Goal: Task Accomplishment & Management: Manage account settings

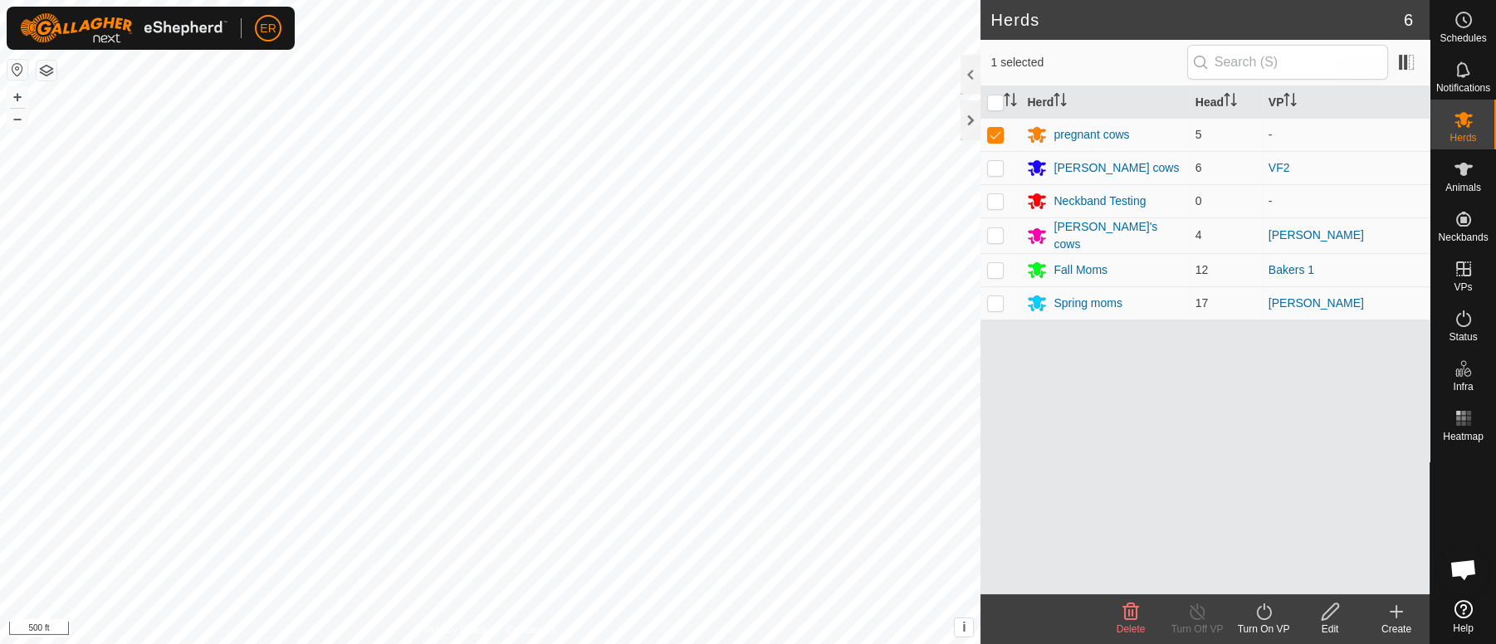
scroll to position [14524, 0]
click at [1461, 166] on icon at bounding box center [1463, 169] width 18 height 13
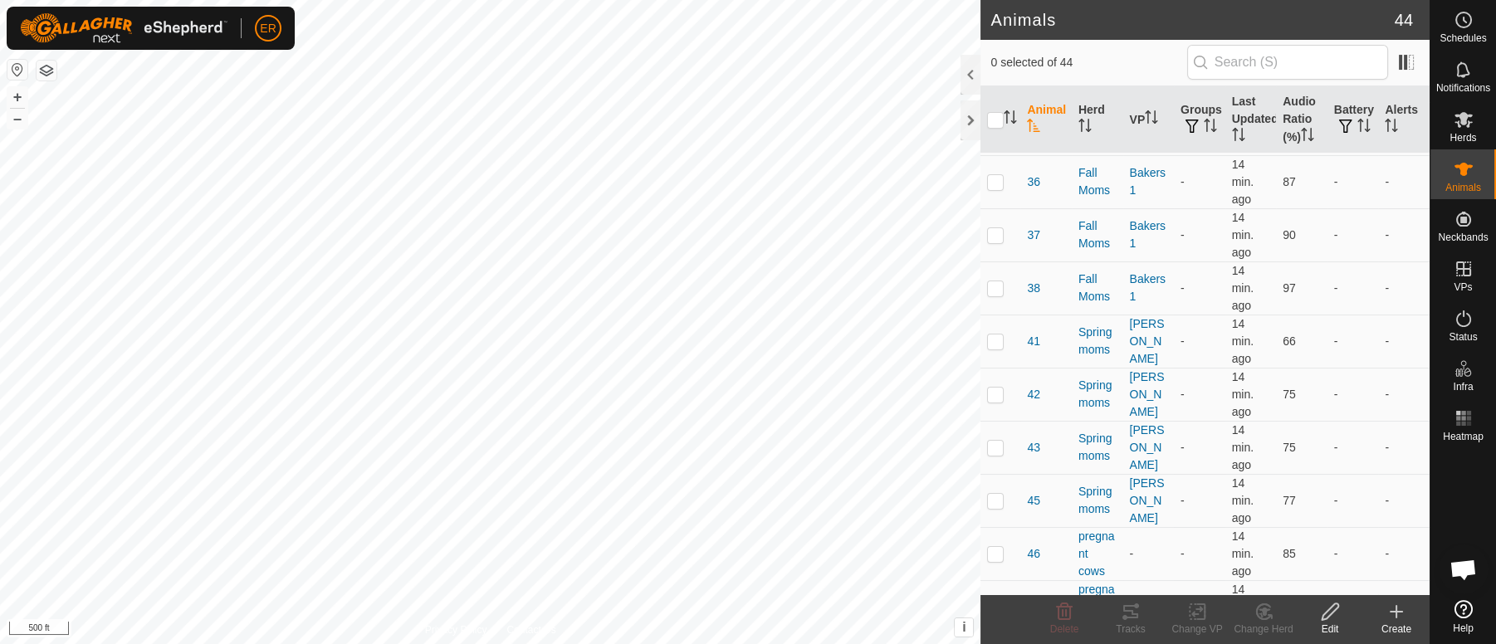
scroll to position [410, 0]
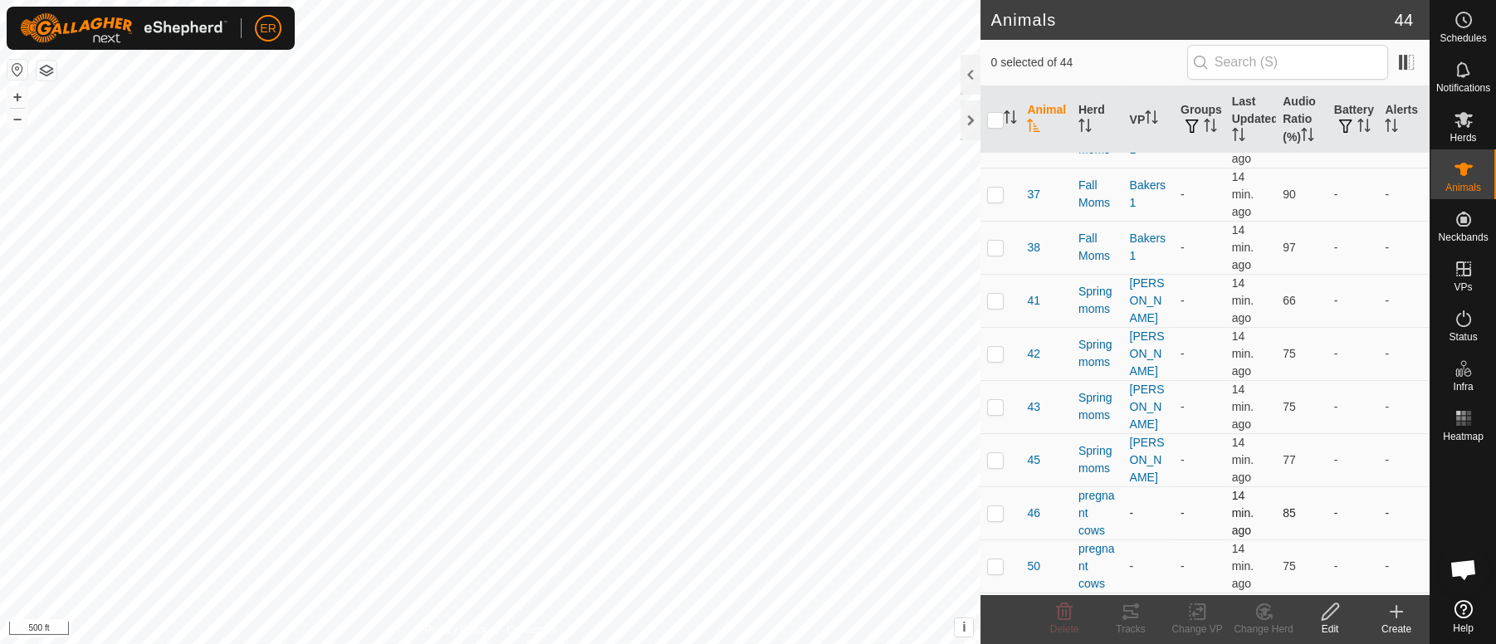
click at [997, 520] on td at bounding box center [1000, 512] width 40 height 53
click at [1264, 613] on icon at bounding box center [1265, 612] width 12 height 8
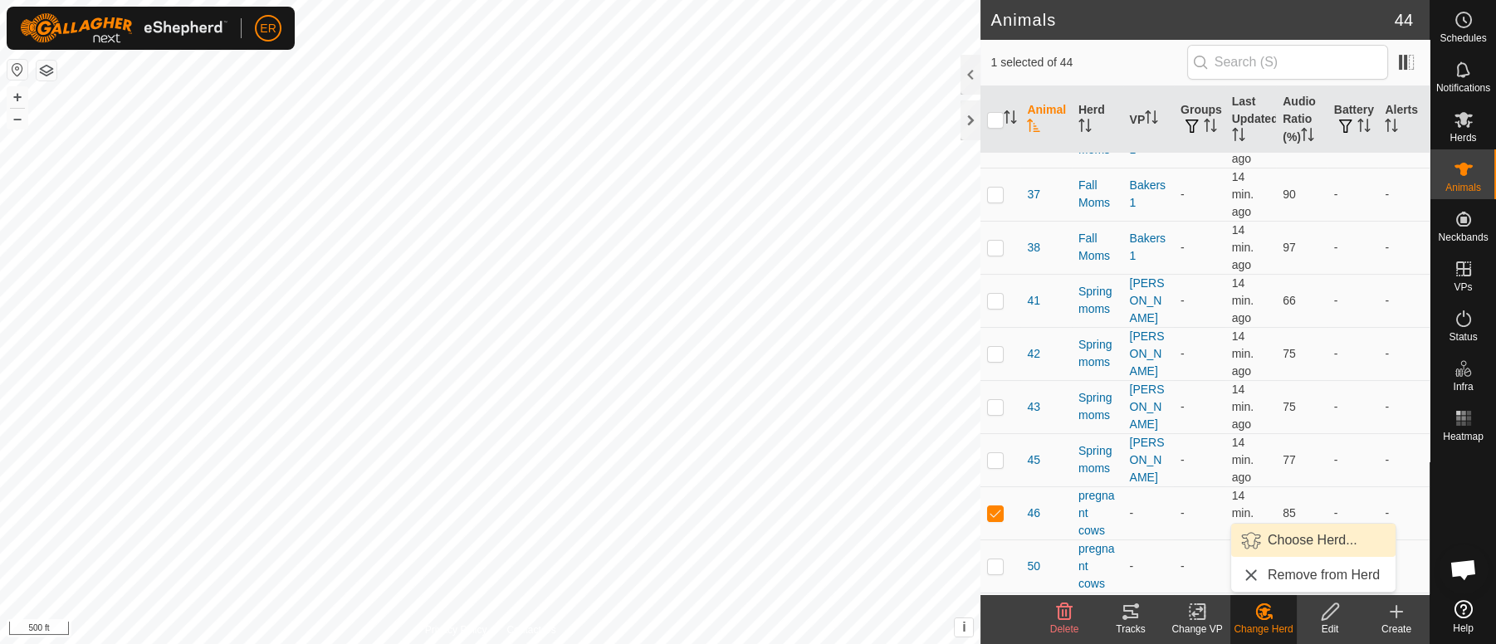
click at [1311, 540] on link "Choose Herd..." at bounding box center [1313, 540] width 164 height 33
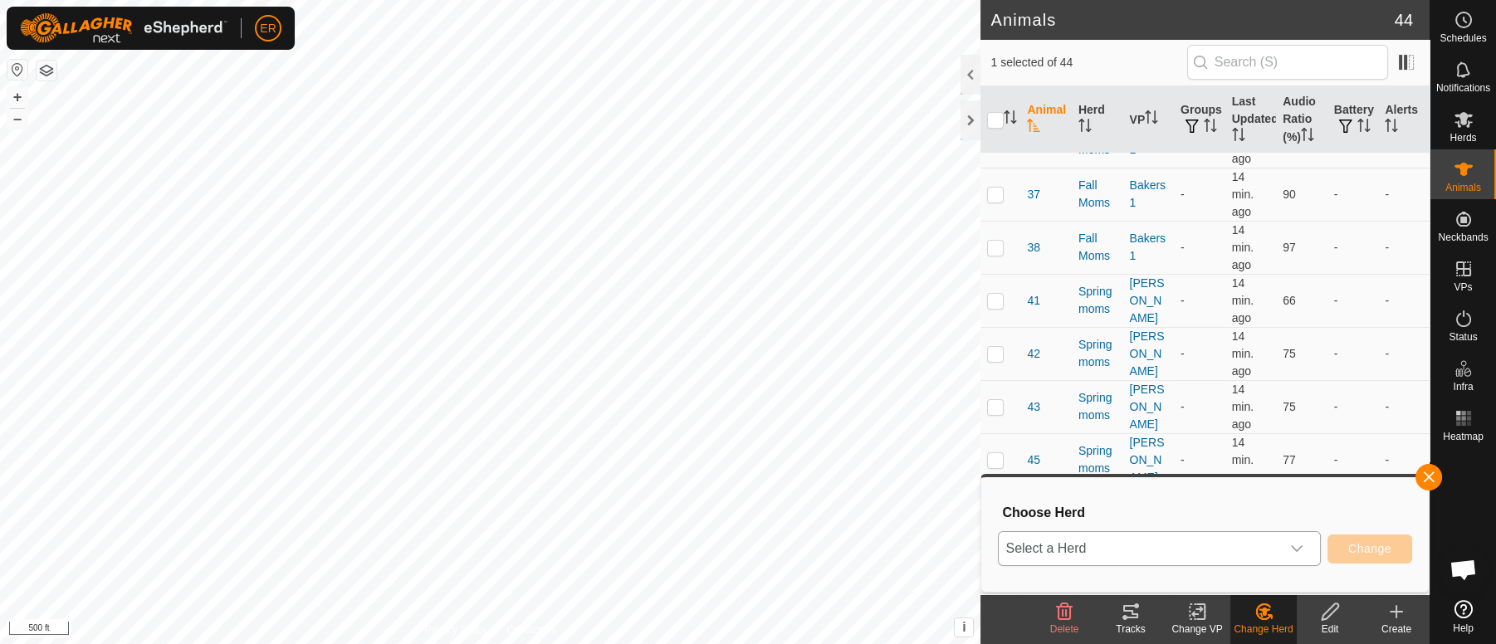
click at [1298, 548] on icon "dropdown trigger" at bounding box center [1297, 549] width 12 height 7
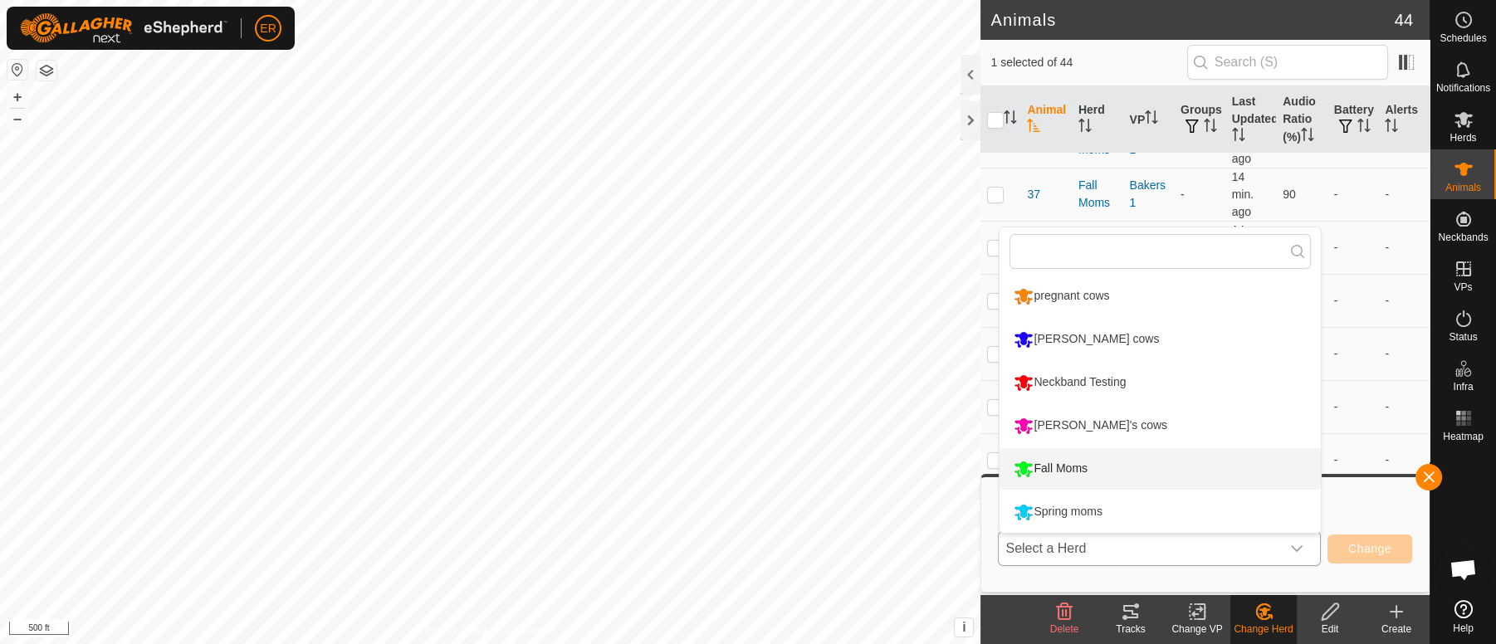
click at [1051, 465] on li "Fall Moms" at bounding box center [1160, 469] width 321 height 42
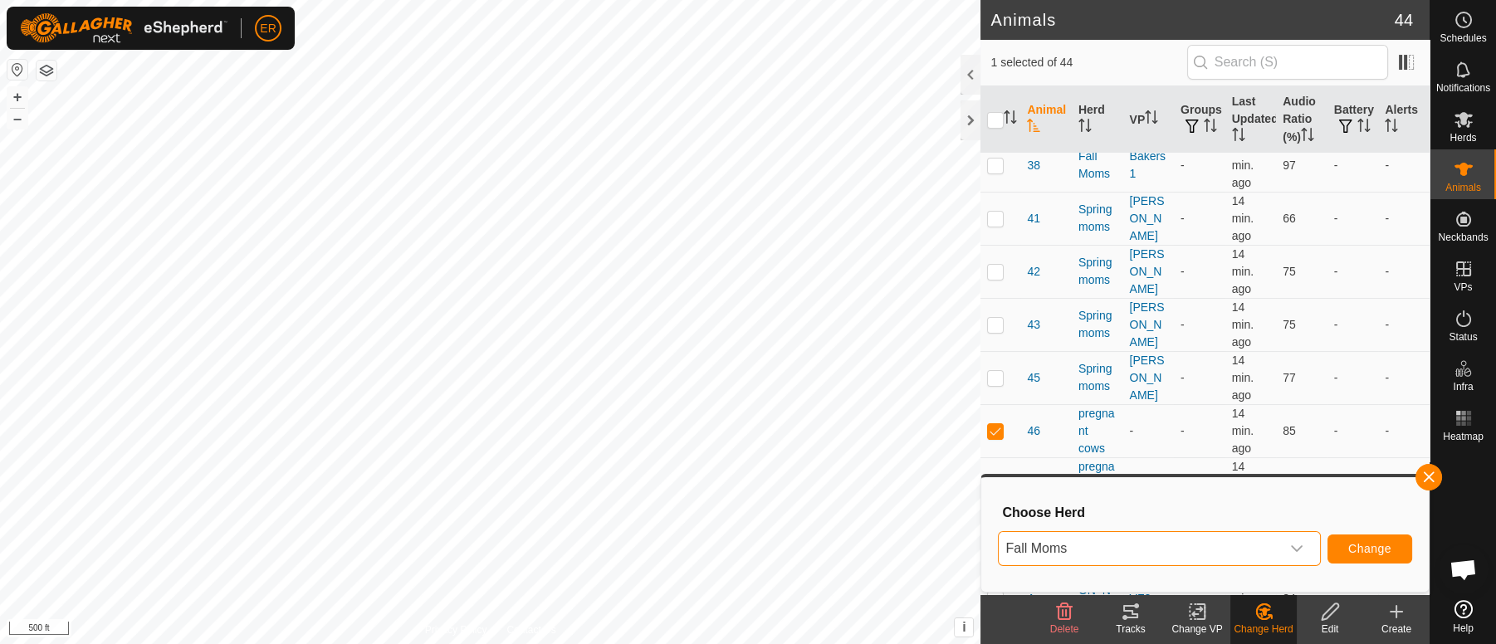
scroll to position [549, 0]
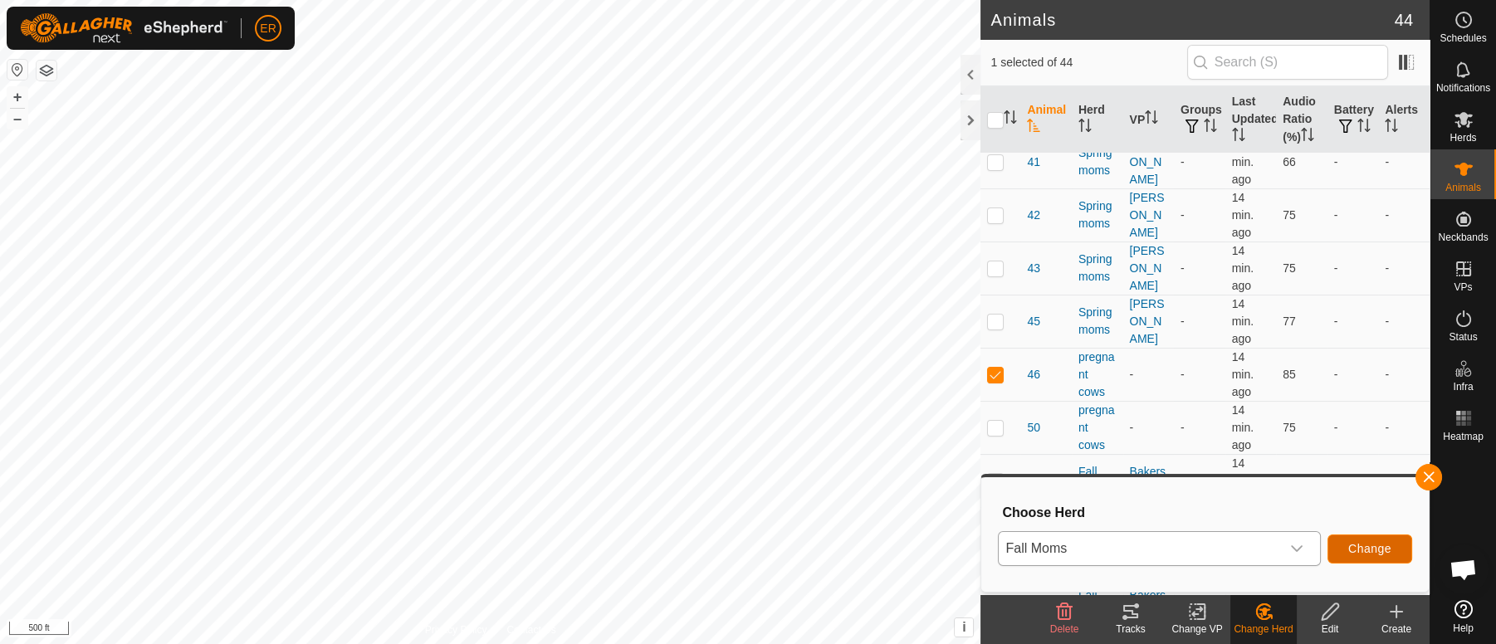
click at [1366, 546] on span "Change" at bounding box center [1369, 548] width 43 height 13
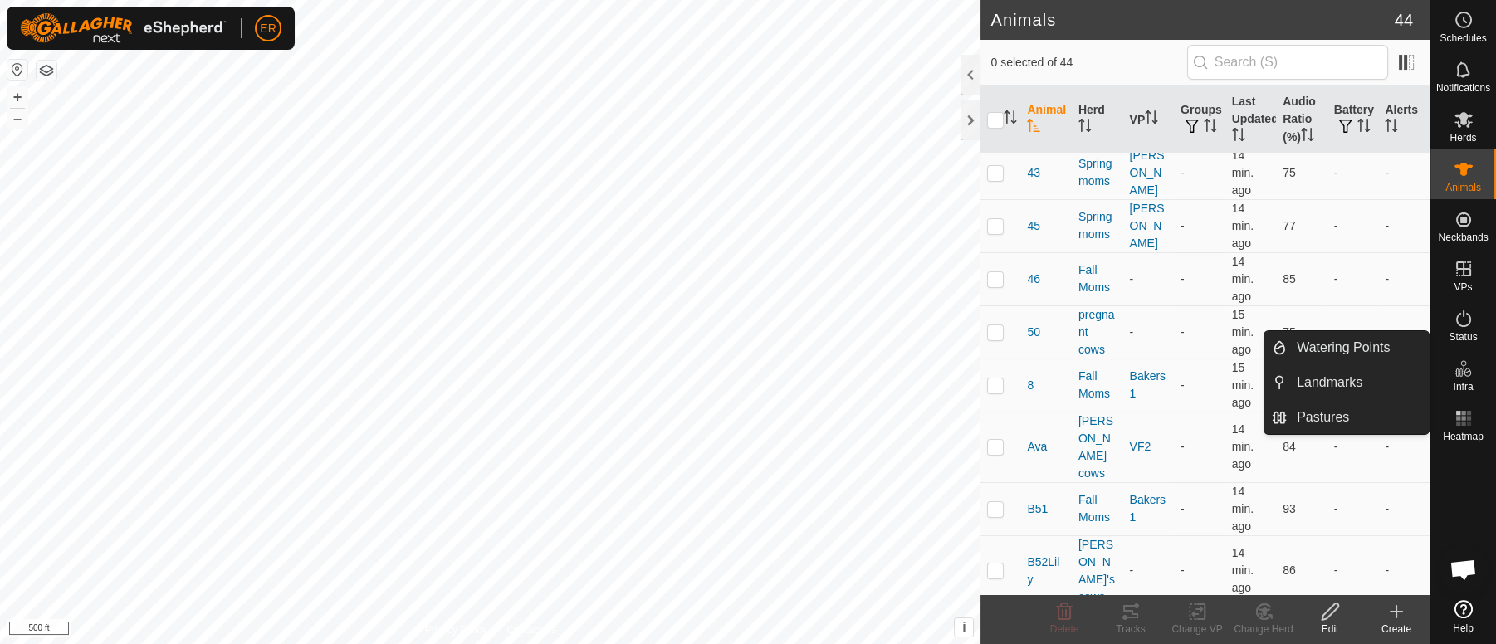
scroll to position [648, 0]
click at [990, 279] on p-checkbox at bounding box center [995, 275] width 17 height 13
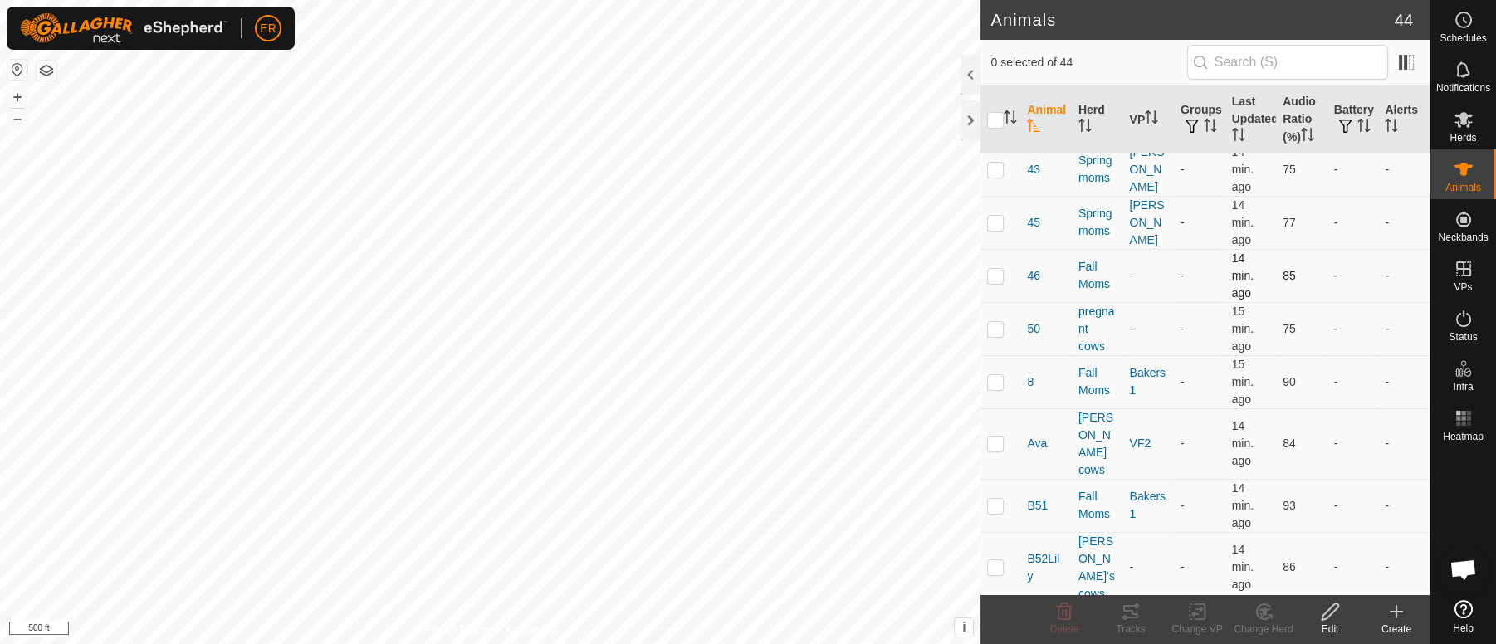
checkbox input "true"
click at [1328, 617] on icon at bounding box center [1330, 612] width 17 height 17
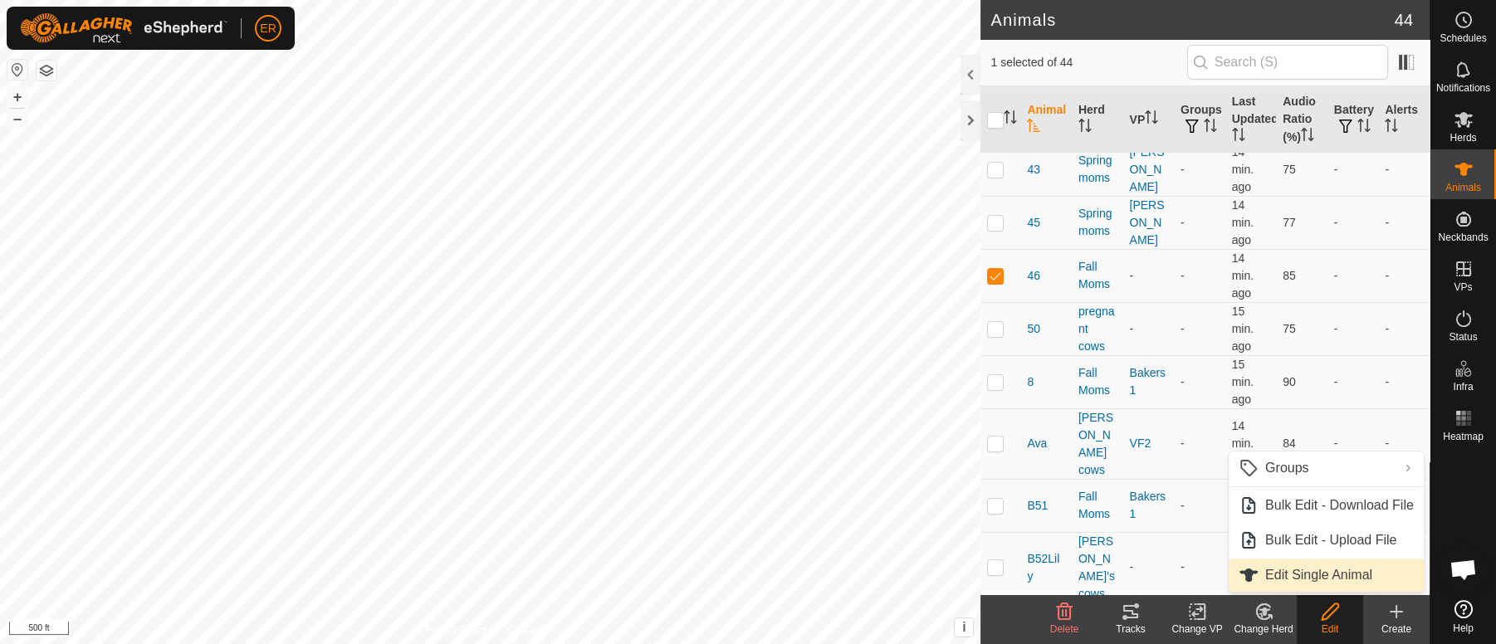
click at [1274, 585] on link "Edit Single Animal" at bounding box center [1326, 575] width 195 height 33
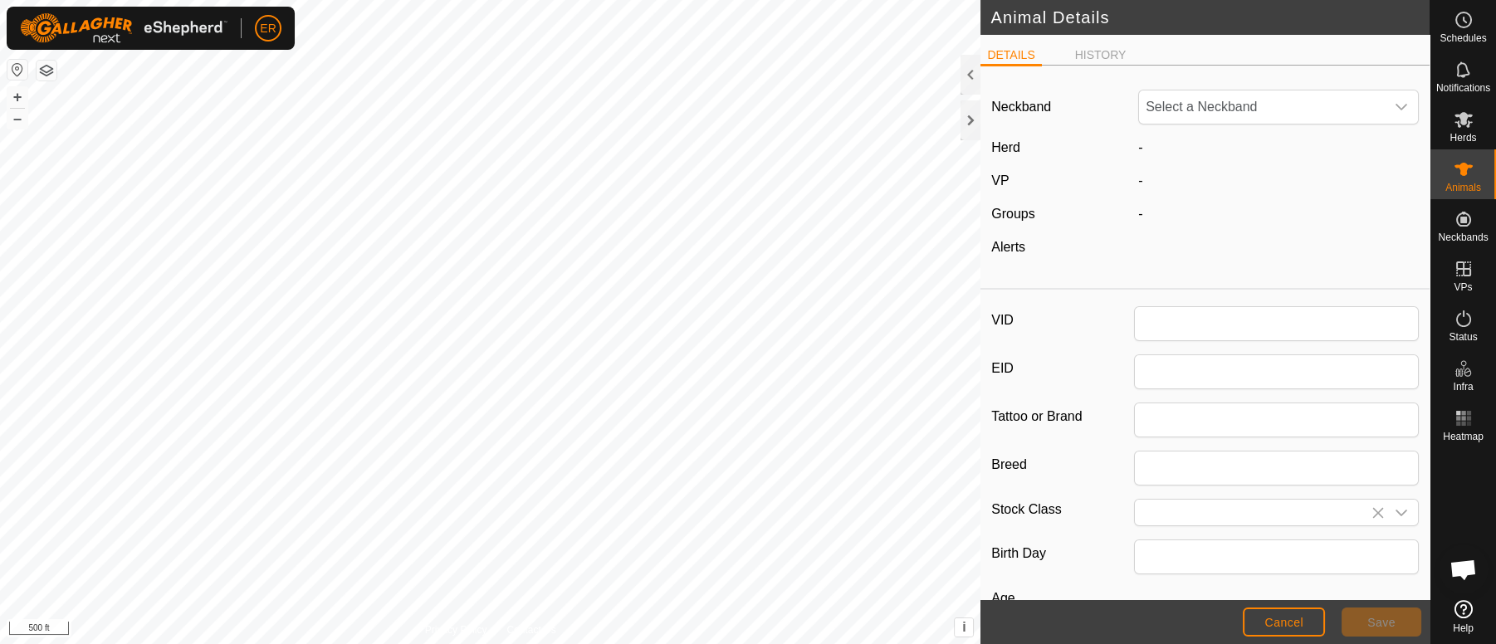
type input "46"
type input "0"
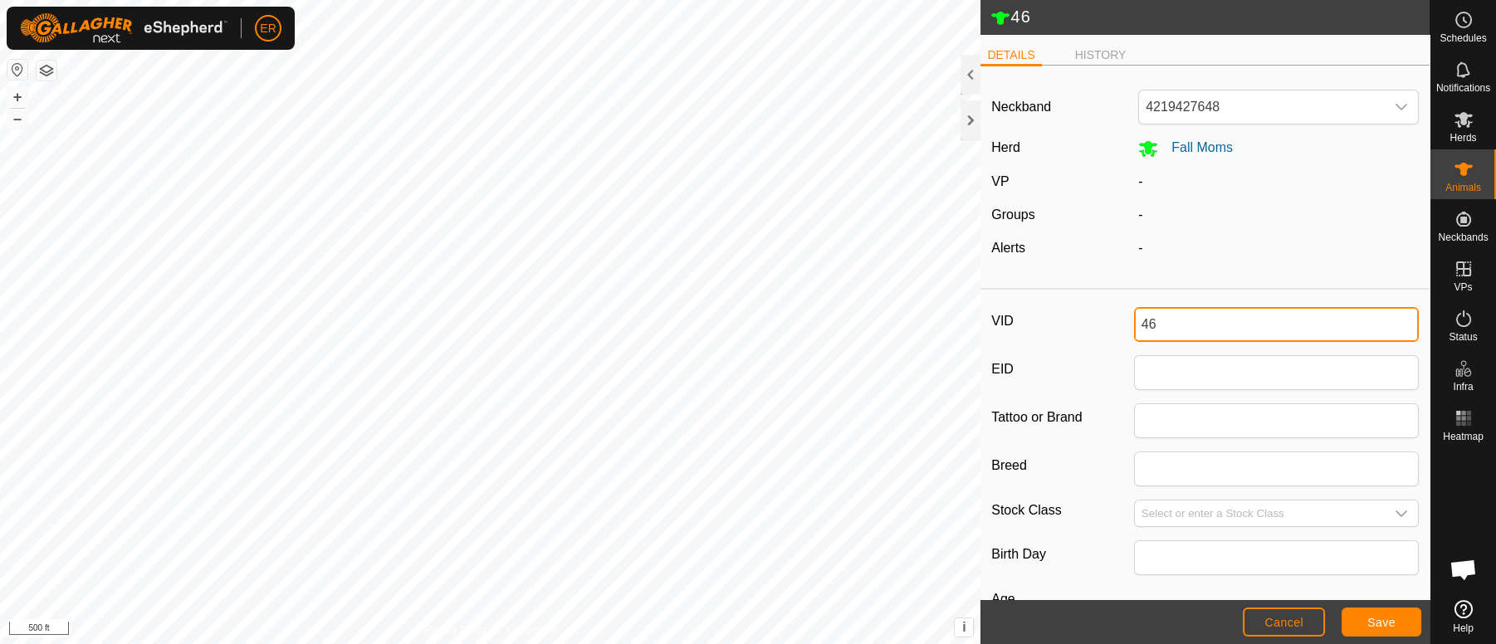
click at [1134, 321] on input "46" at bounding box center [1276, 324] width 285 height 35
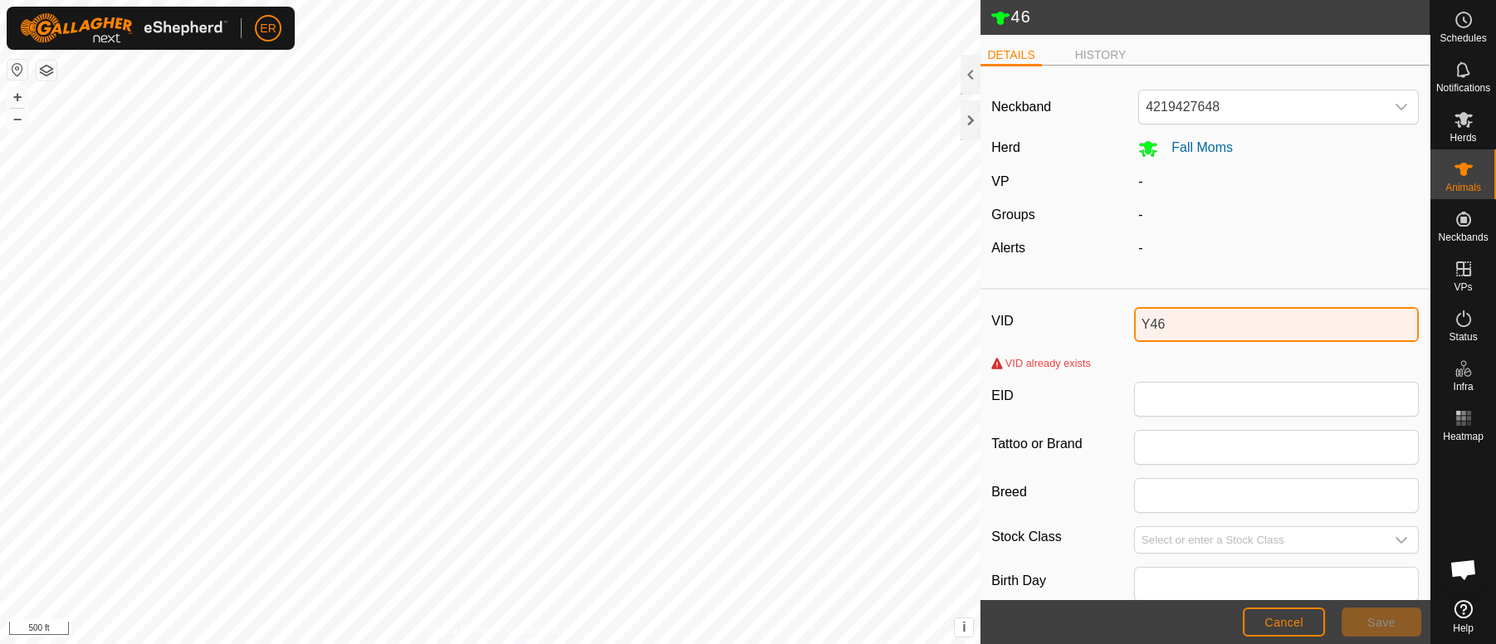
click at [1144, 325] on input "Y46" at bounding box center [1276, 324] width 285 height 35
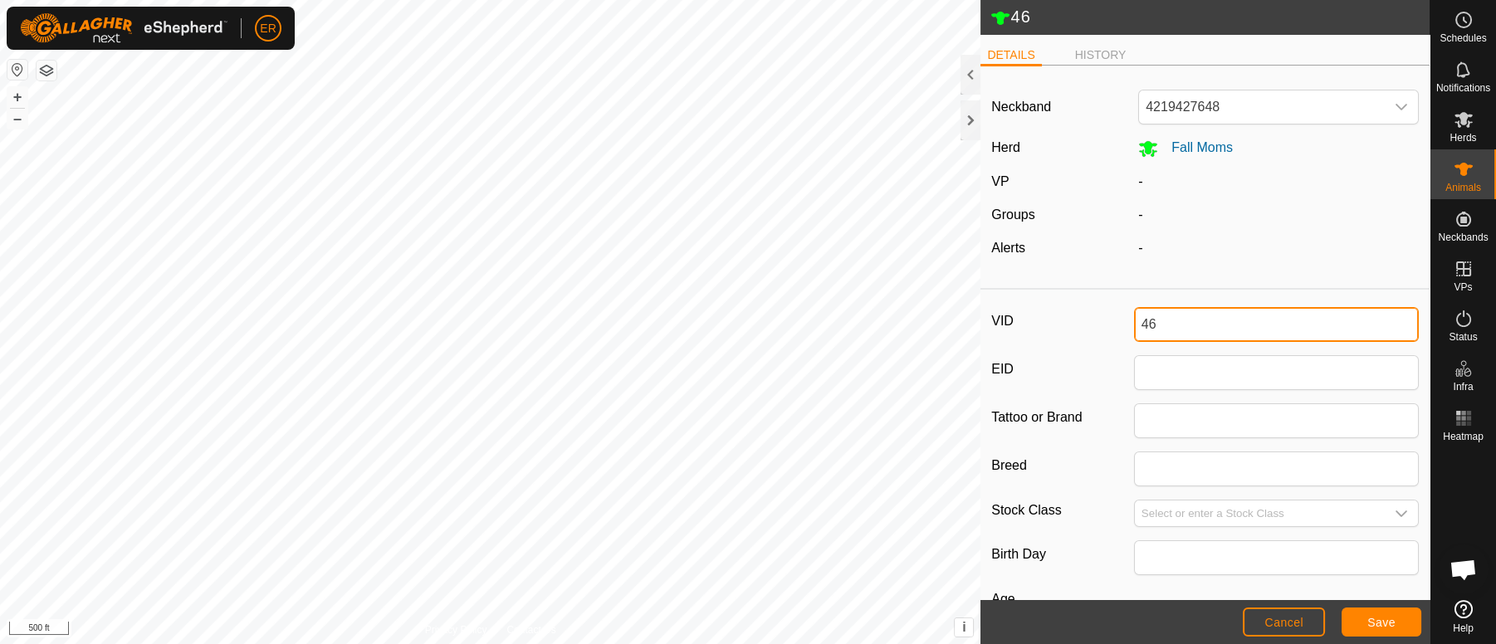
type input "46"
click at [1283, 623] on span "Cancel" at bounding box center [1283, 622] width 39 height 13
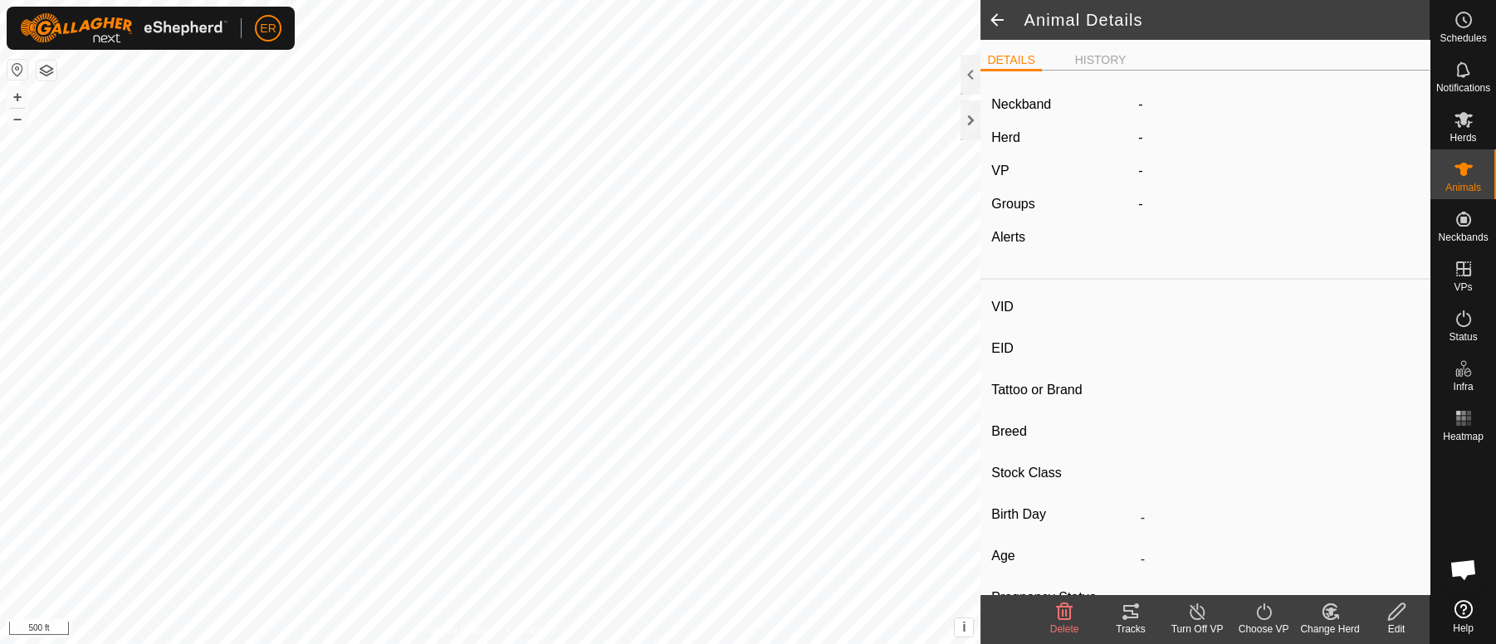
type input "46"
type input "-"
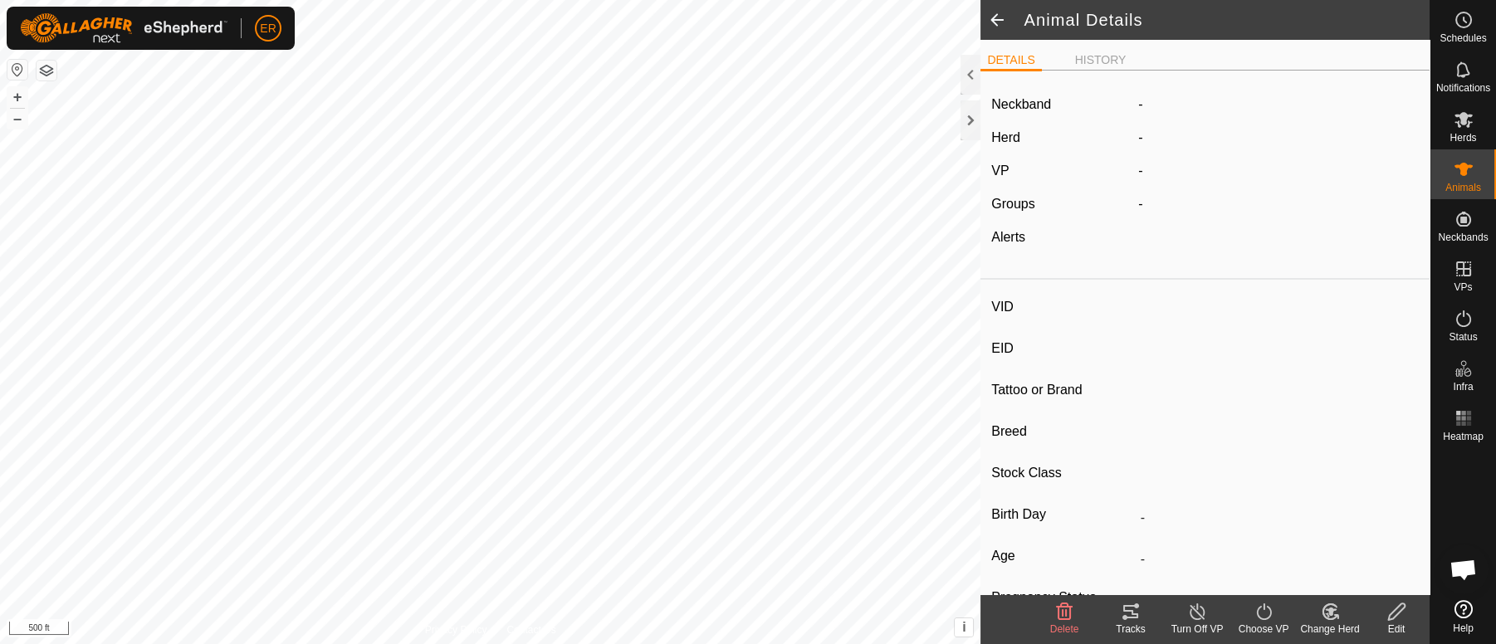
type input "Pregnant"
type input "0 kg"
type input "-"
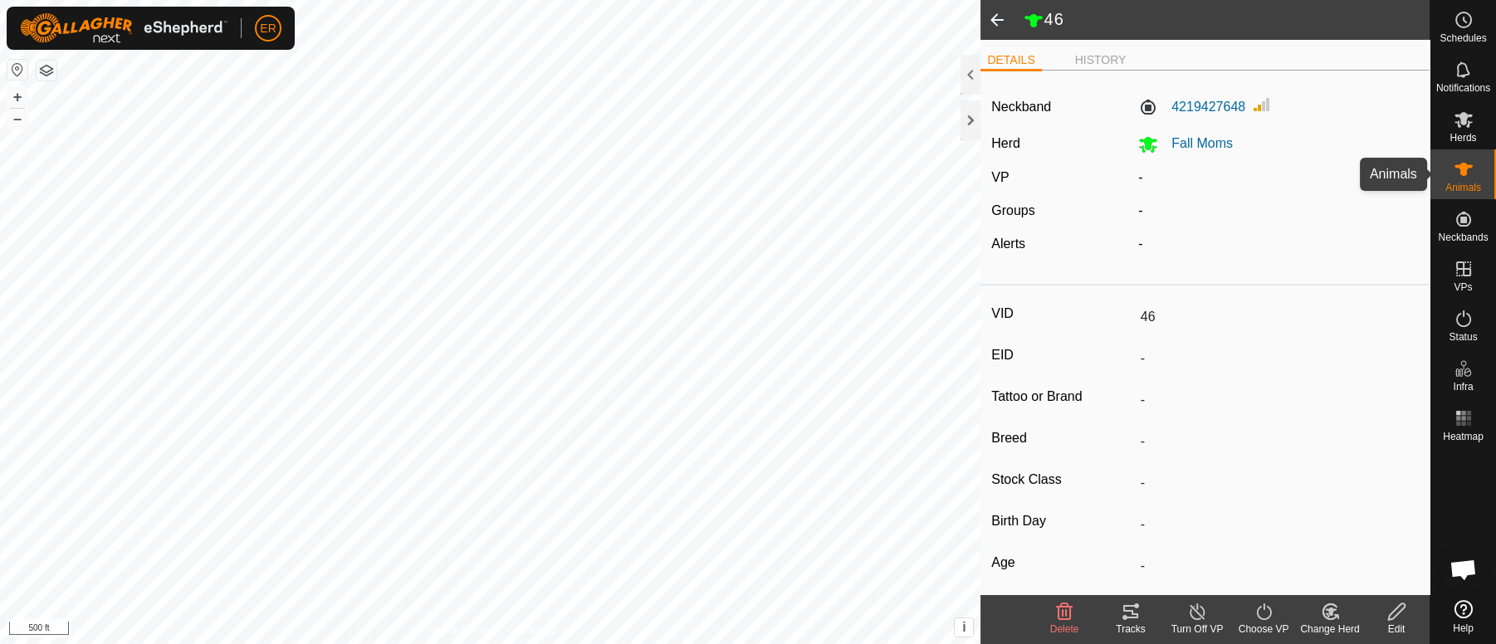
click at [1462, 164] on icon at bounding box center [1463, 169] width 18 height 13
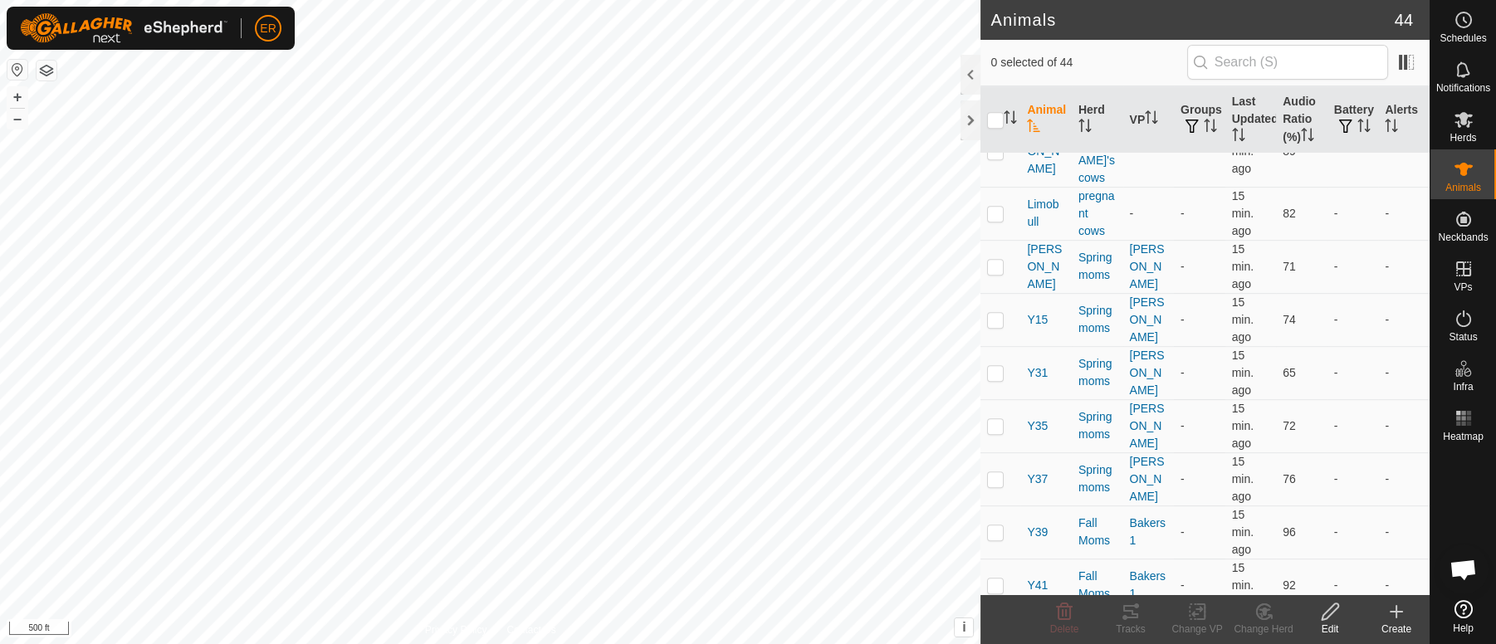
scroll to position [1894, 0]
checkbox input "true"
click at [1332, 614] on icon at bounding box center [1330, 612] width 17 height 17
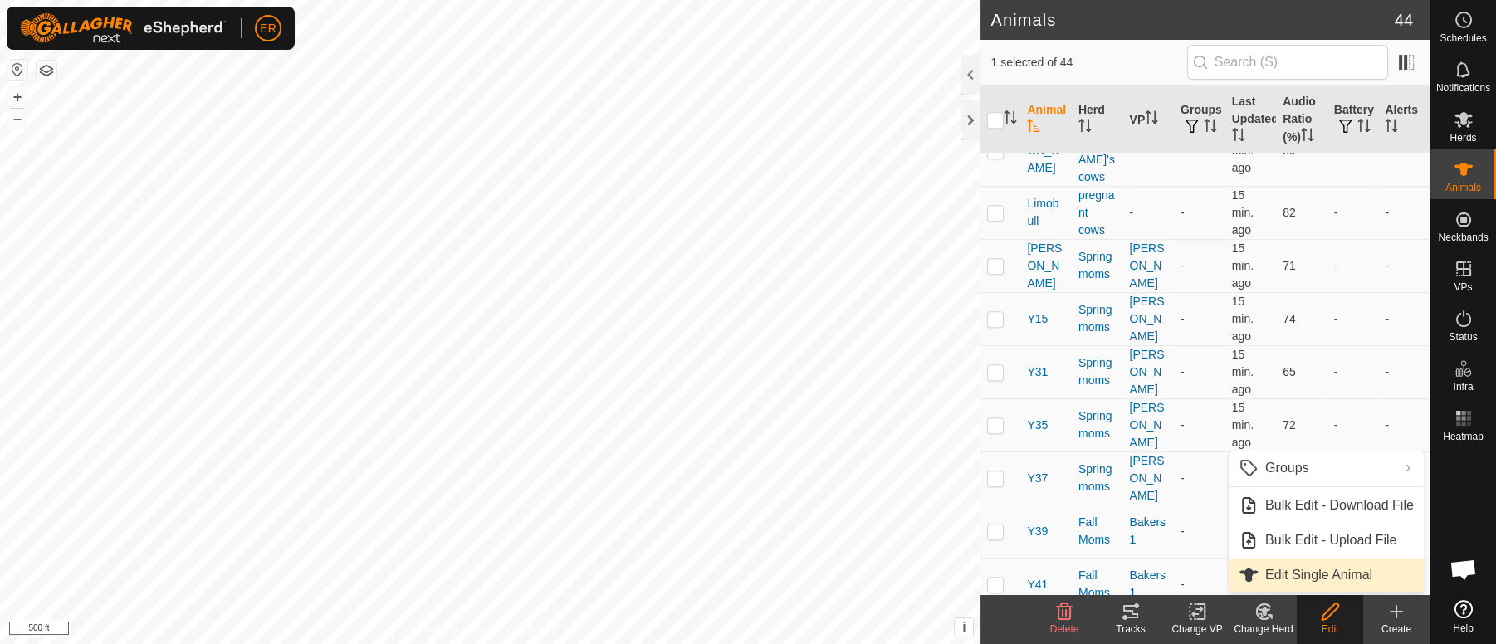
click at [1305, 576] on link "Edit Single Animal" at bounding box center [1326, 575] width 195 height 33
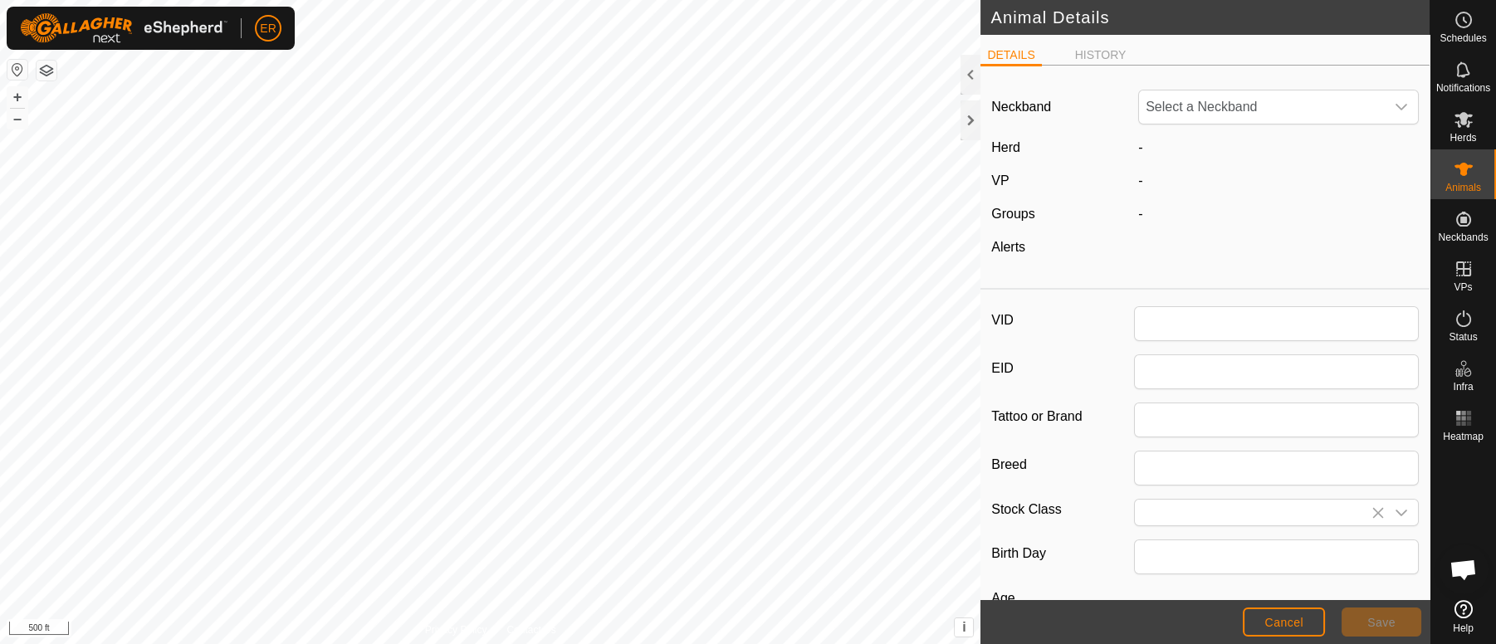
type input "Y46"
type input "0"
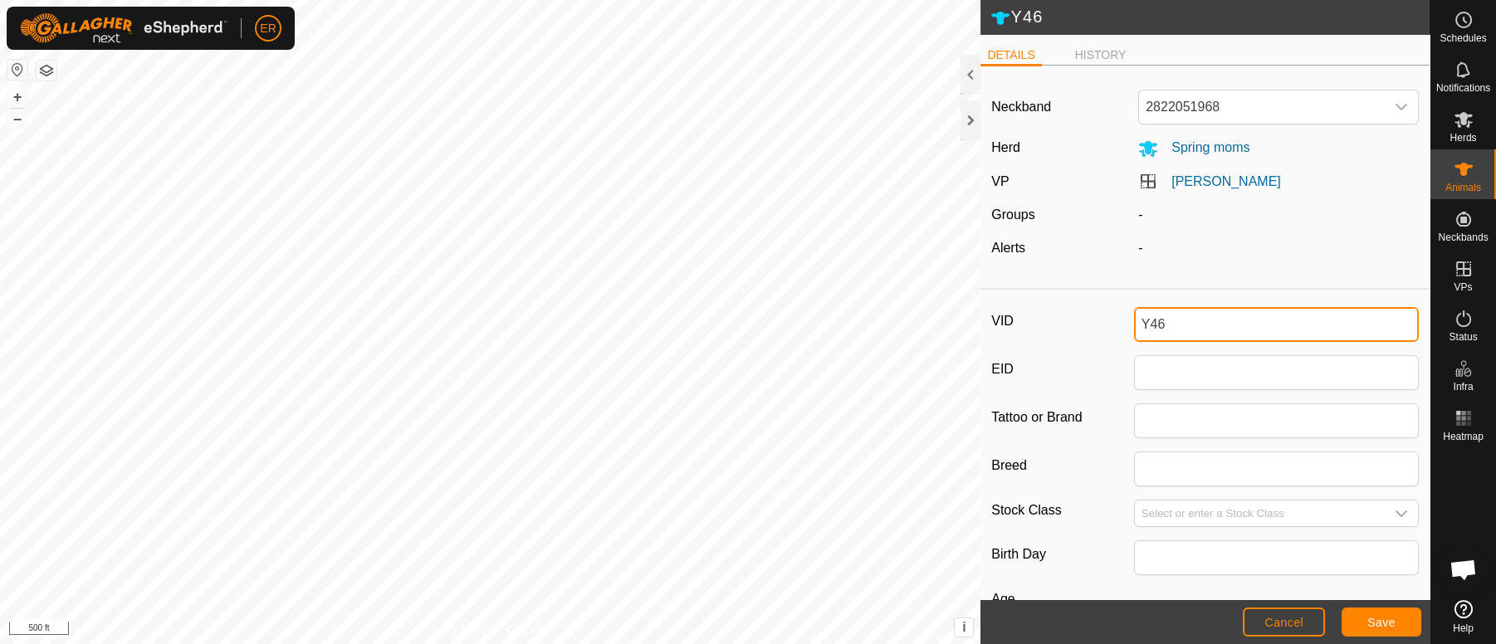
click at [1146, 321] on input "Y46" at bounding box center [1276, 324] width 285 height 35
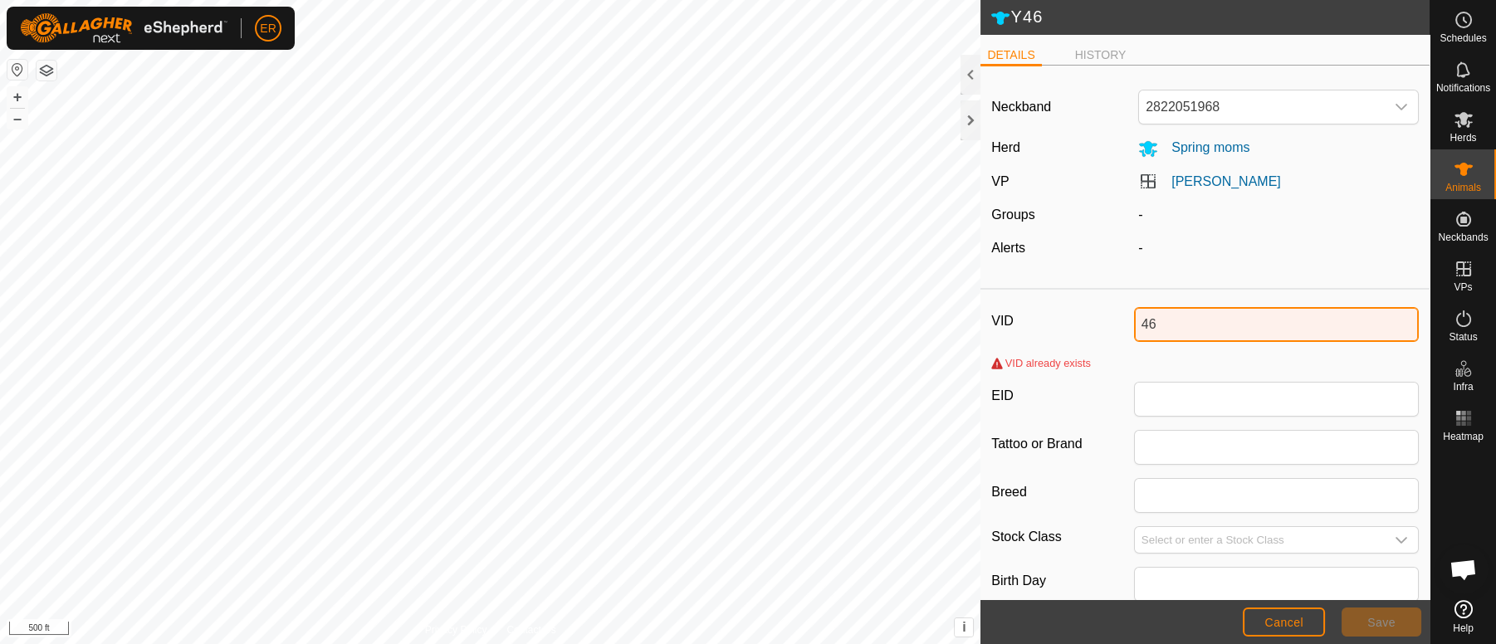
click at [1142, 322] on input "46" at bounding box center [1276, 324] width 285 height 35
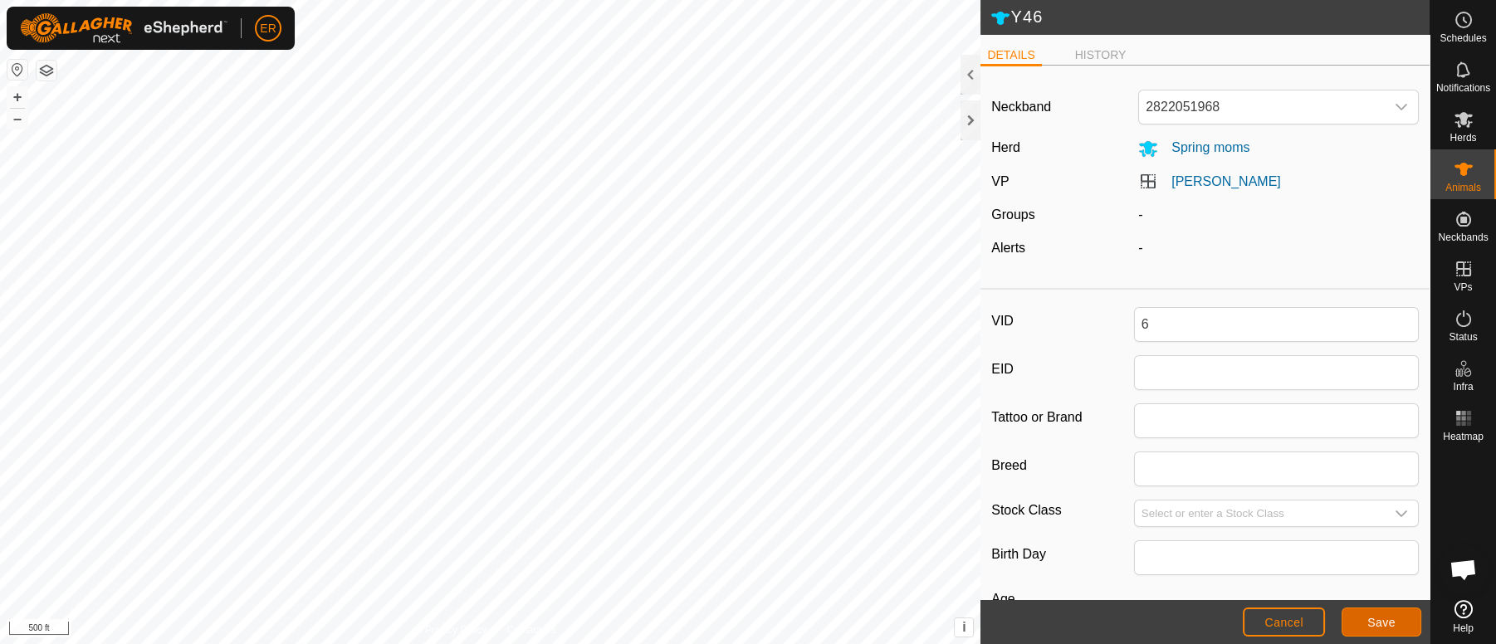
click at [1355, 623] on button "Save" at bounding box center [1382, 622] width 80 height 29
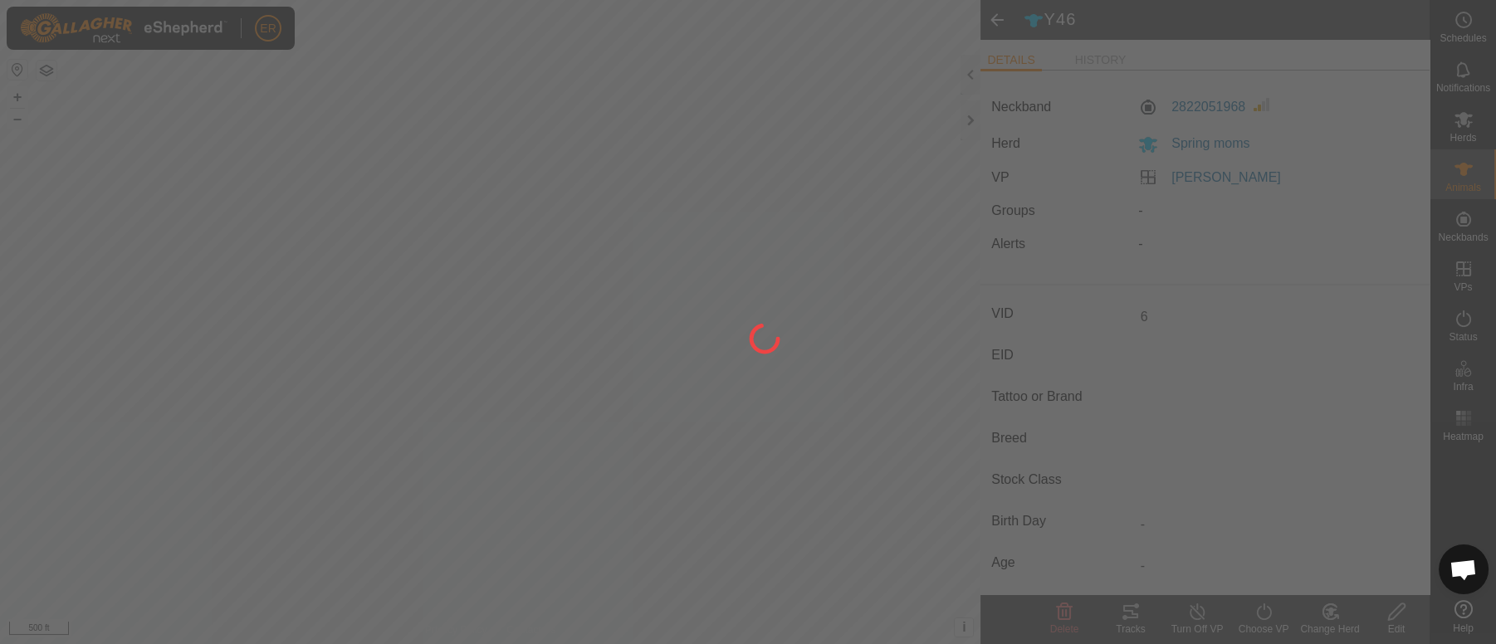
type input "Y46"
type input "-"
type input "0 kg"
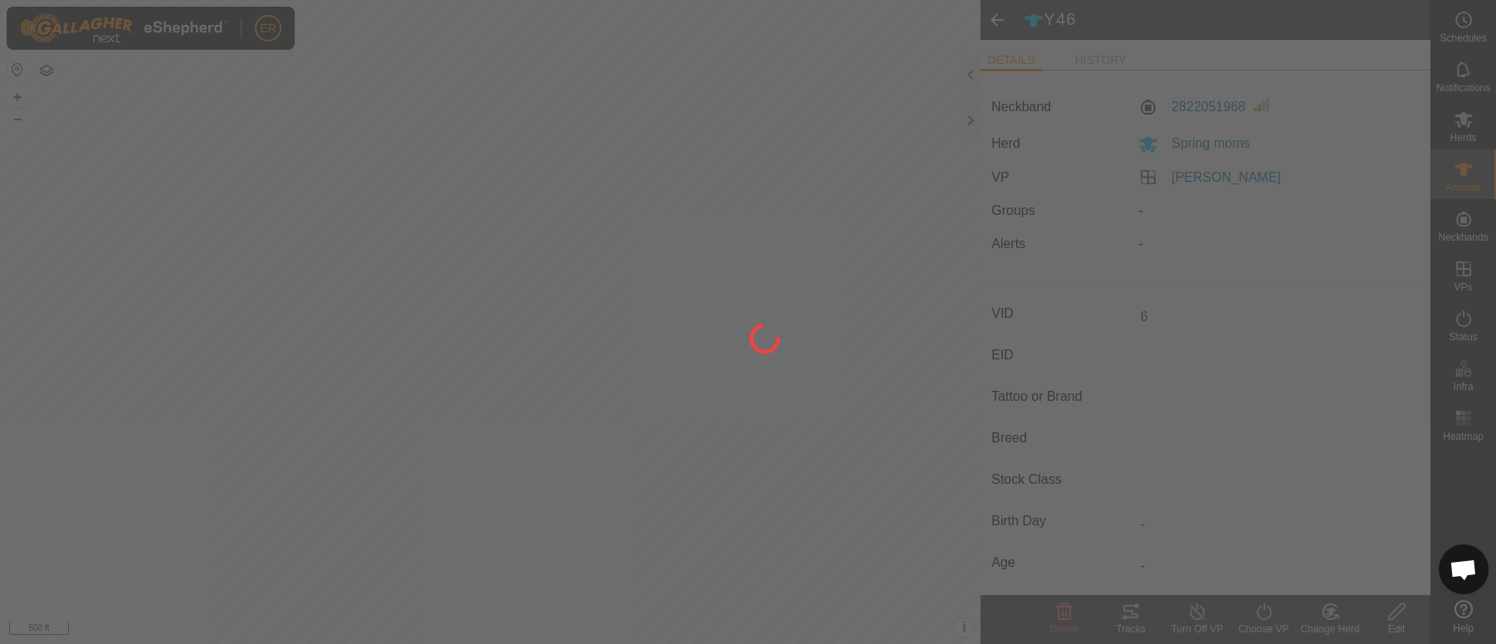
type input "-"
type input "6"
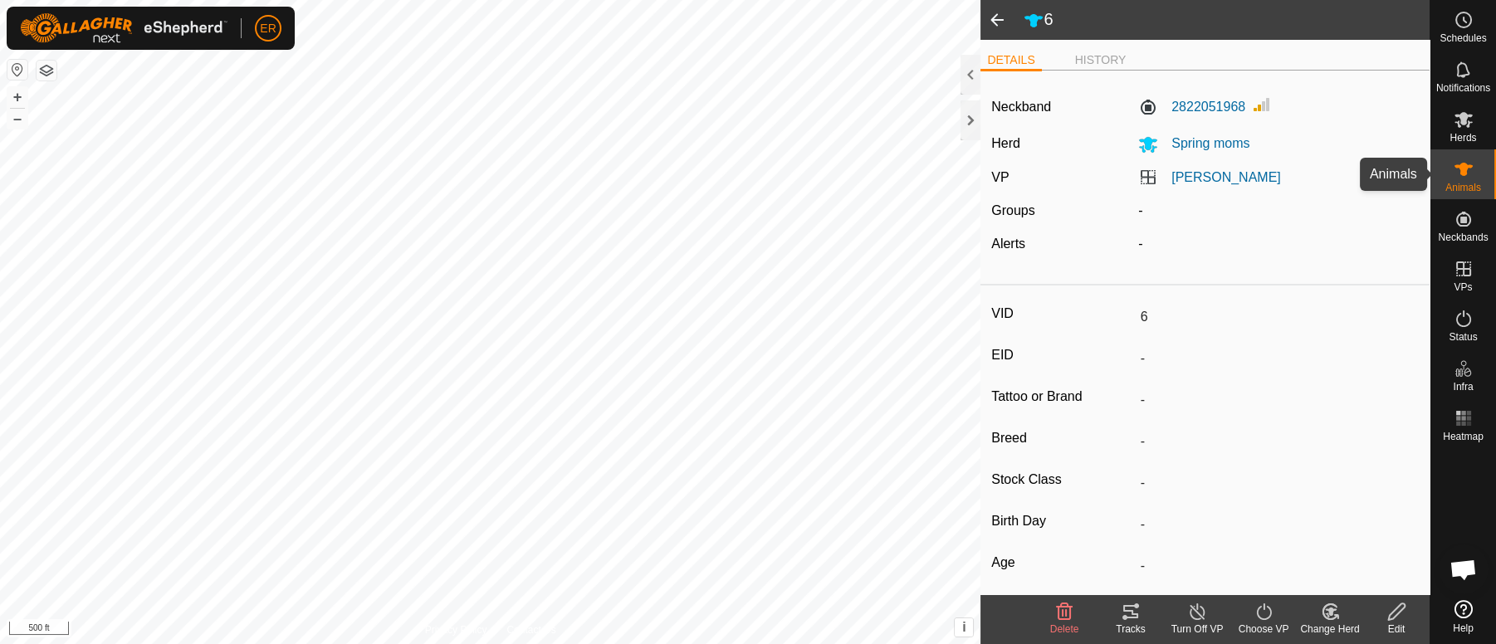
click at [1459, 167] on icon at bounding box center [1463, 169] width 18 height 13
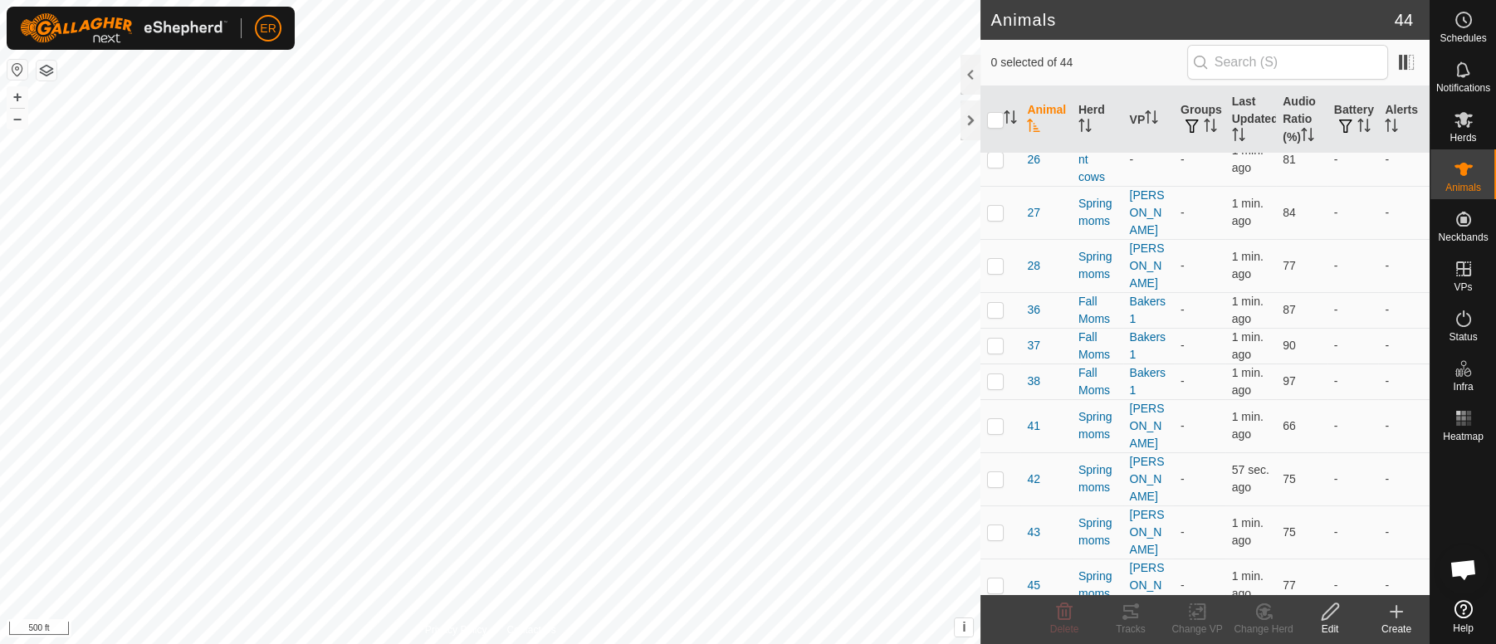
scroll to position [203, 0]
click at [998, 617] on p-checkbox at bounding box center [995, 623] width 17 height 13
checkbox input "true"
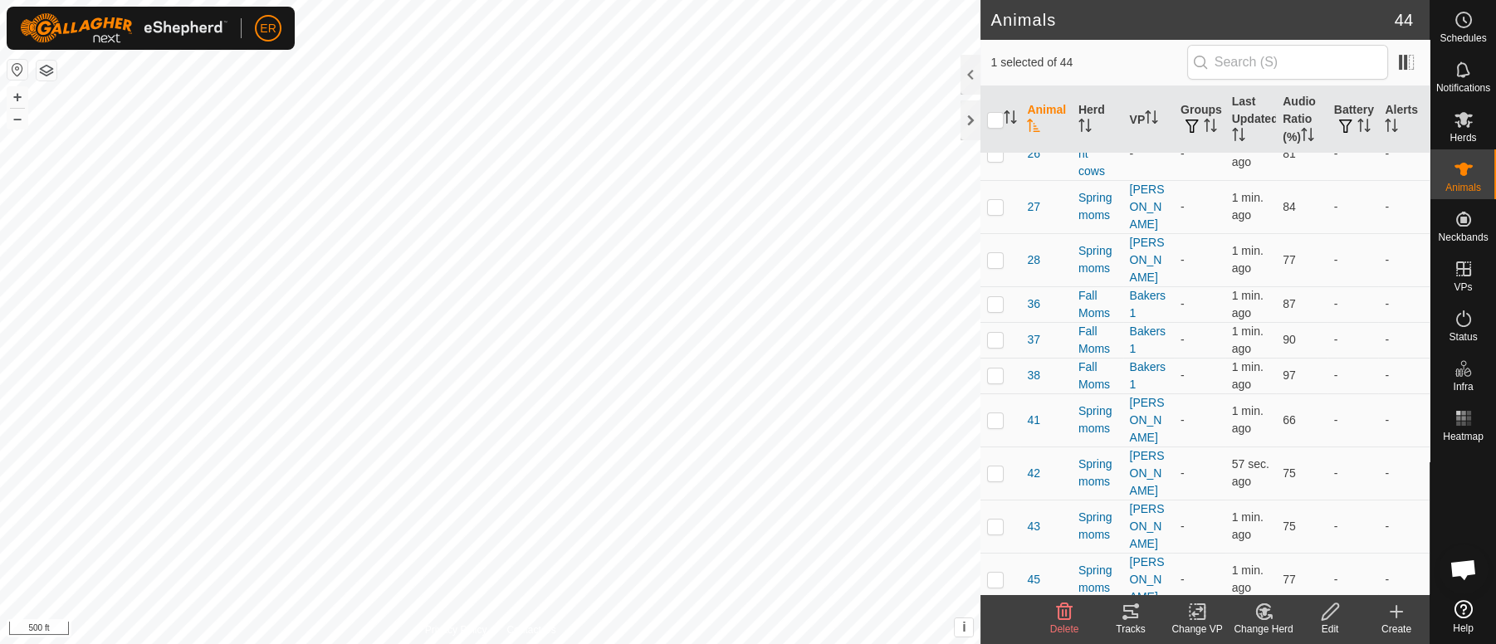
click at [1330, 613] on icon at bounding box center [1330, 612] width 21 height 20
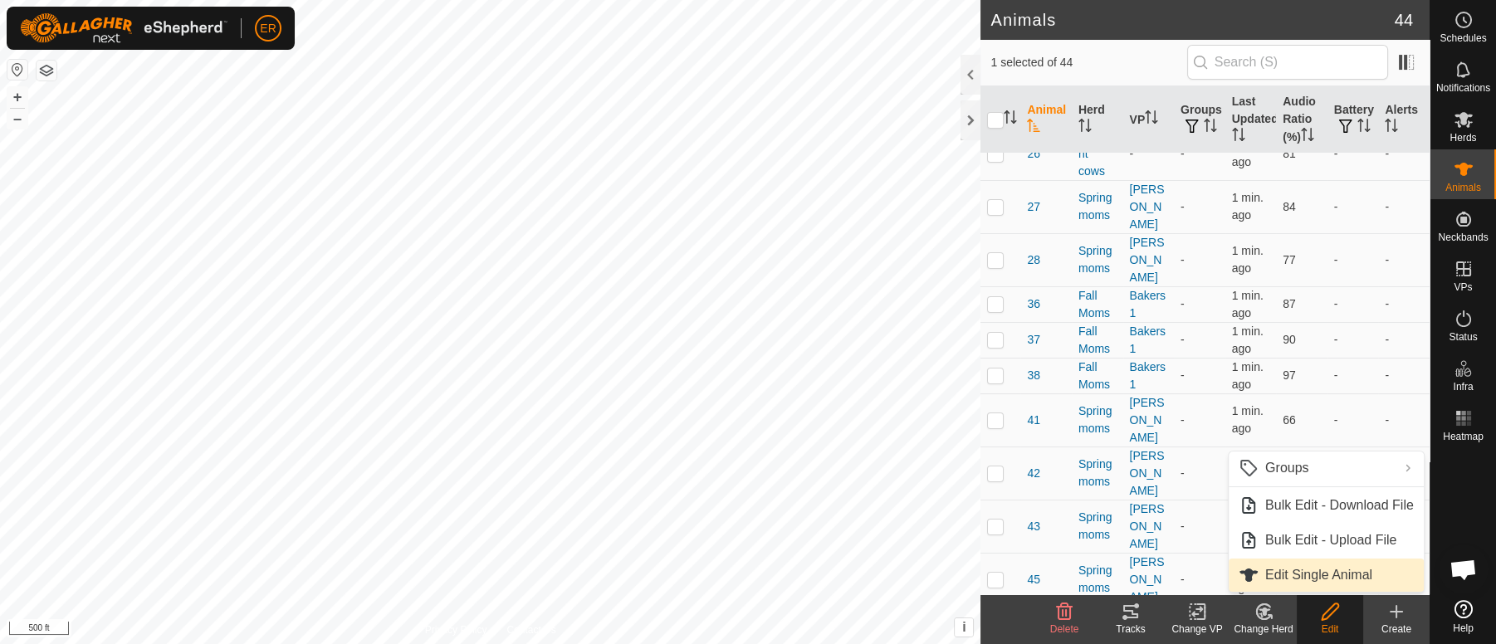
click at [1293, 570] on link "Edit Single Animal" at bounding box center [1326, 575] width 195 height 33
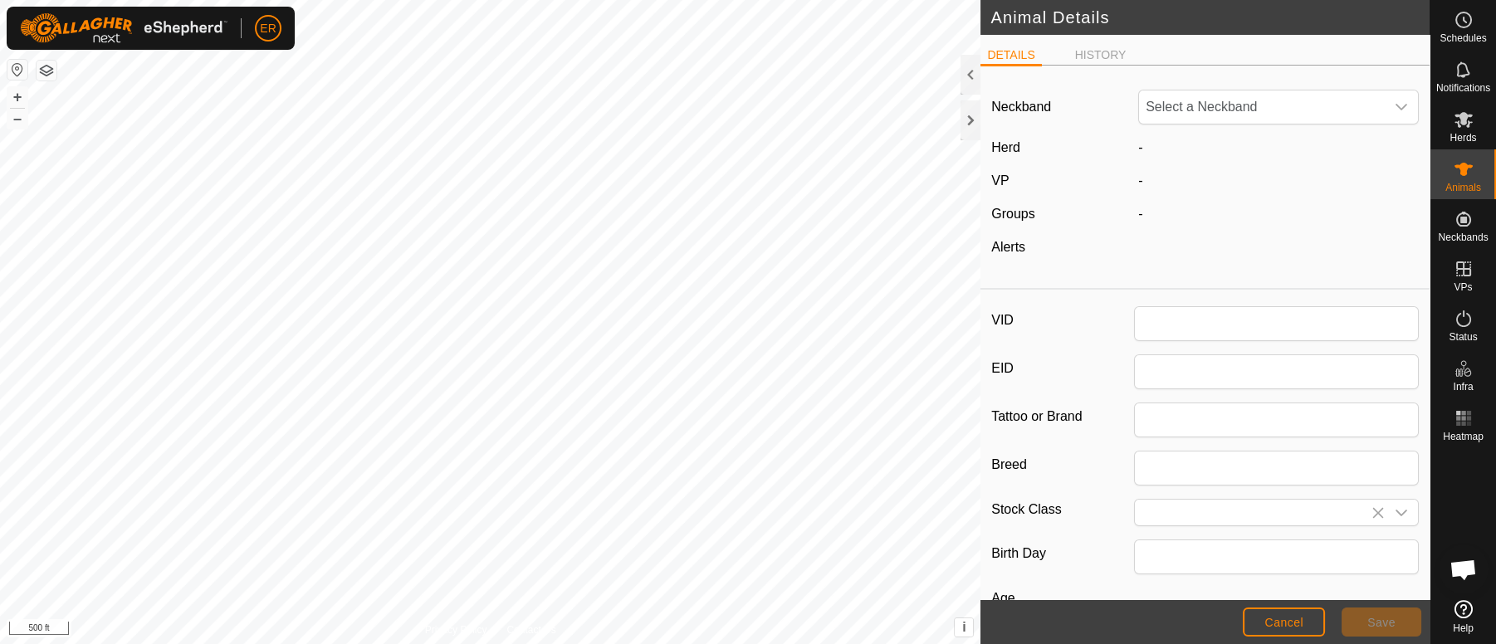
type input "46"
type input "0"
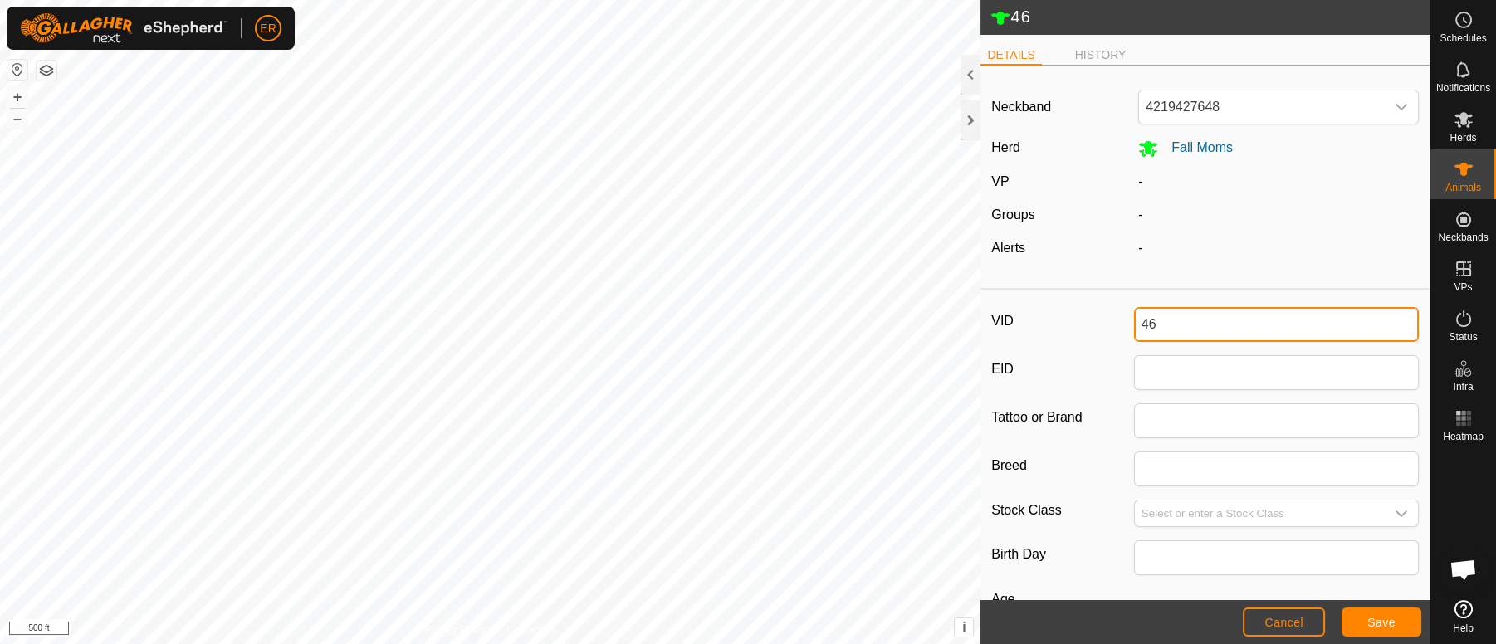
click at [1134, 326] on input "46" at bounding box center [1276, 324] width 285 height 35
click at [1383, 623] on span "Save" at bounding box center [1381, 622] width 28 height 13
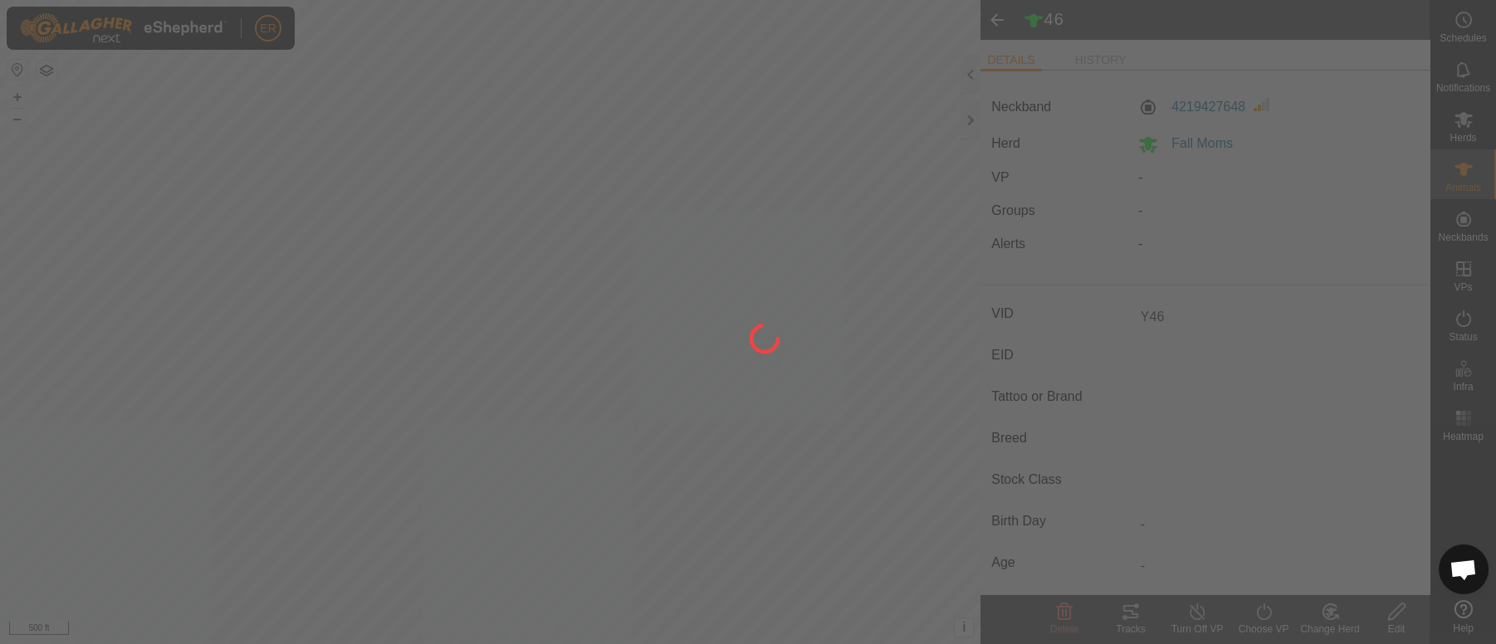
type input "46"
type input "-"
type input "0 kg"
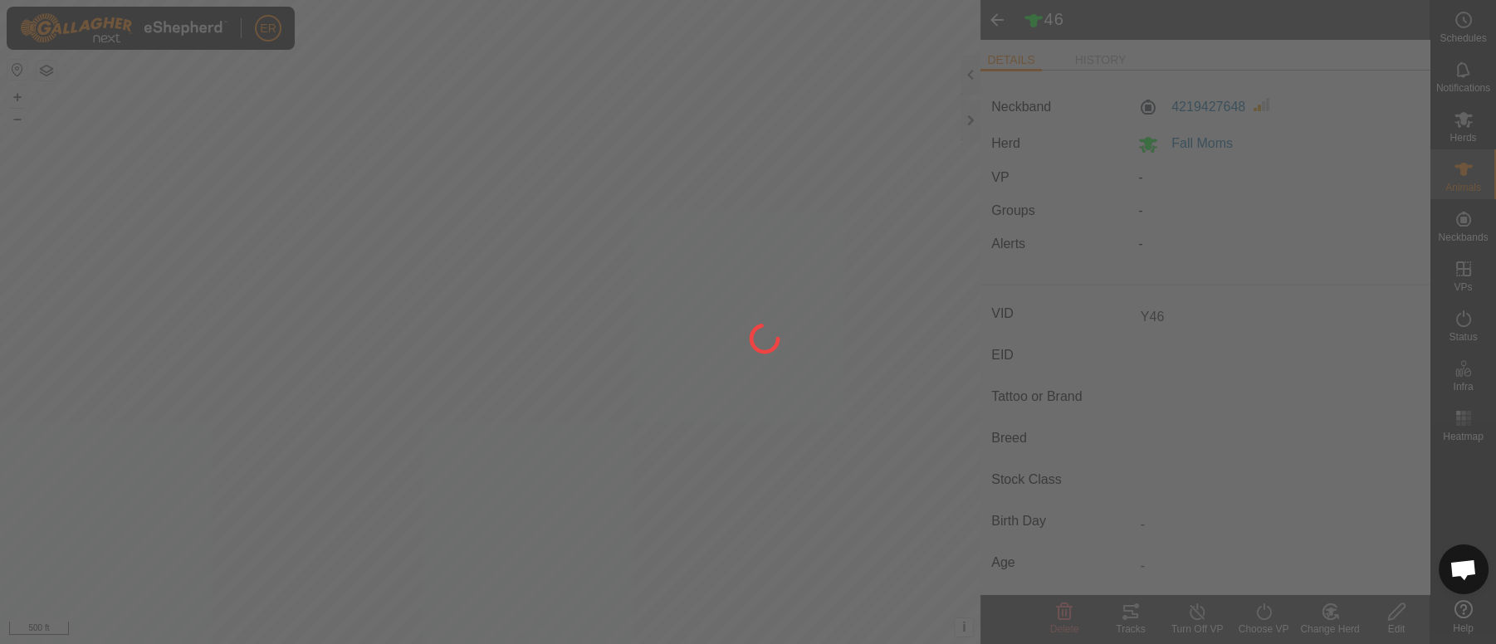
type input "-"
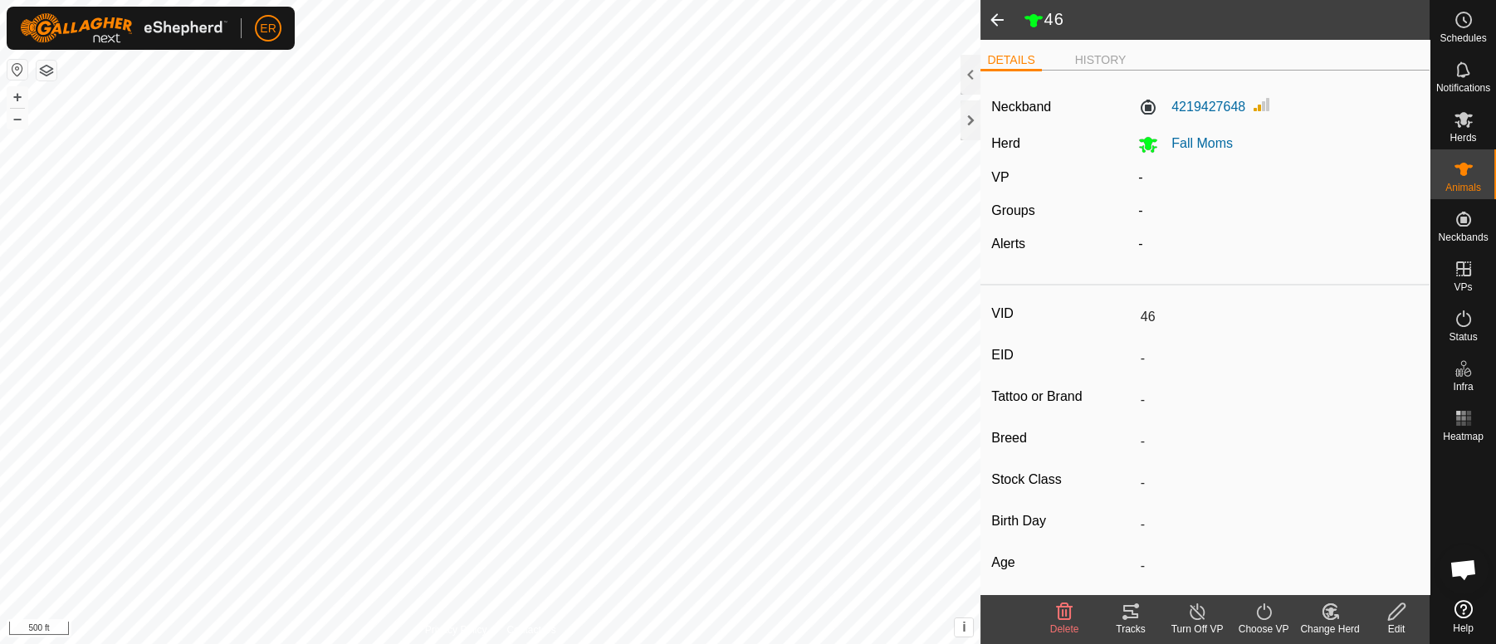
type input "Y46"
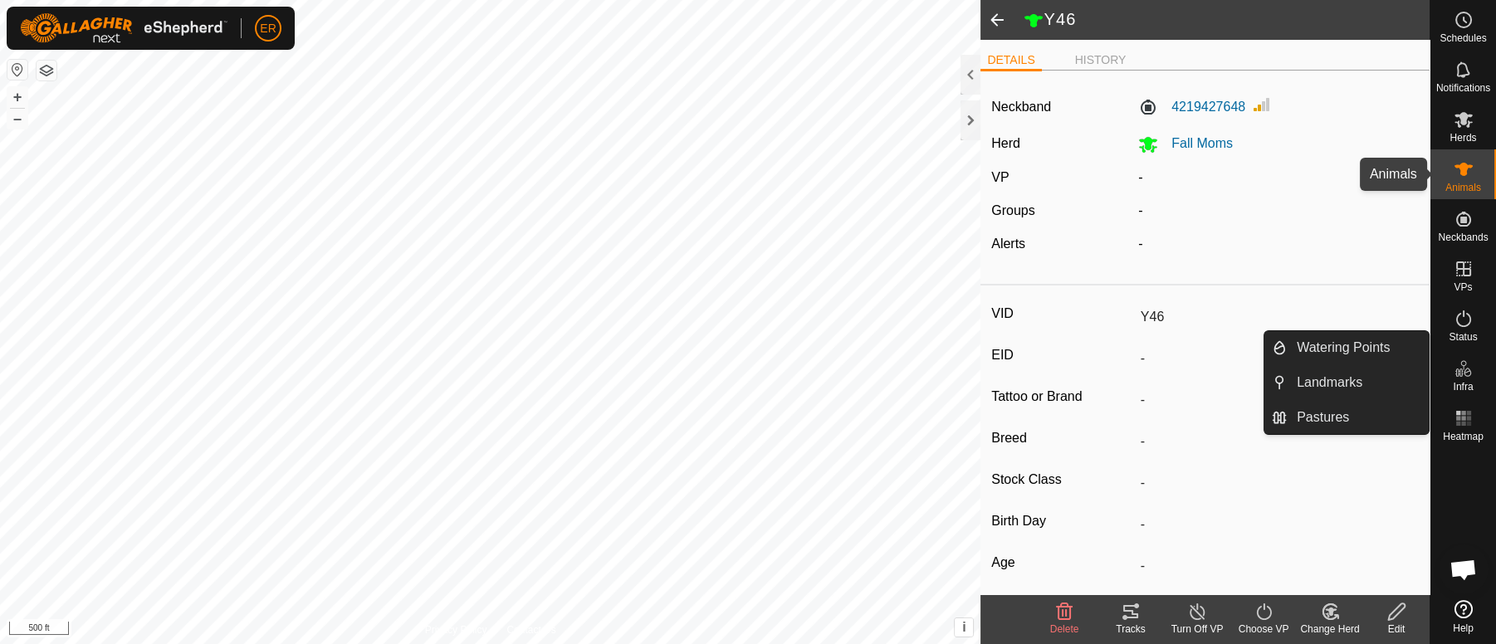
click at [1459, 166] on icon at bounding box center [1463, 169] width 18 height 13
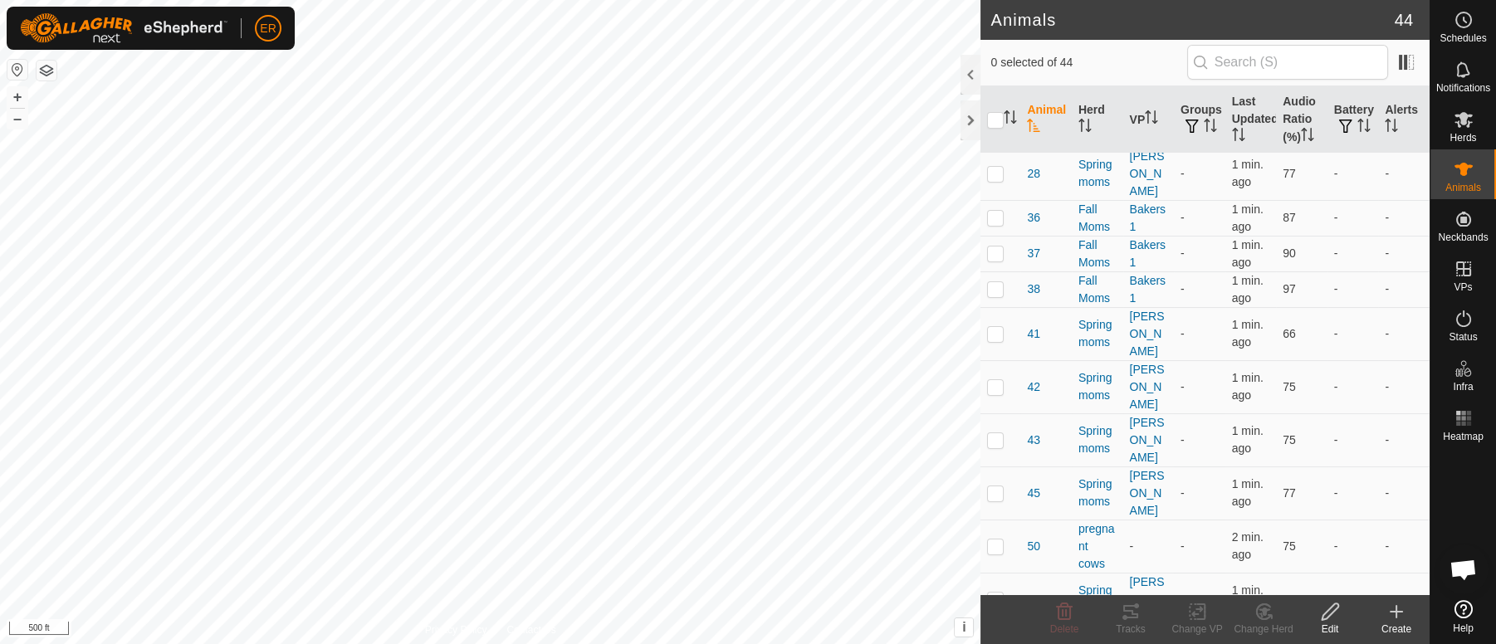
scroll to position [290, 0]
click at [996, 573] on td at bounding box center [1000, 599] width 40 height 53
checkbox input "true"
click at [1336, 607] on icon at bounding box center [1330, 612] width 21 height 20
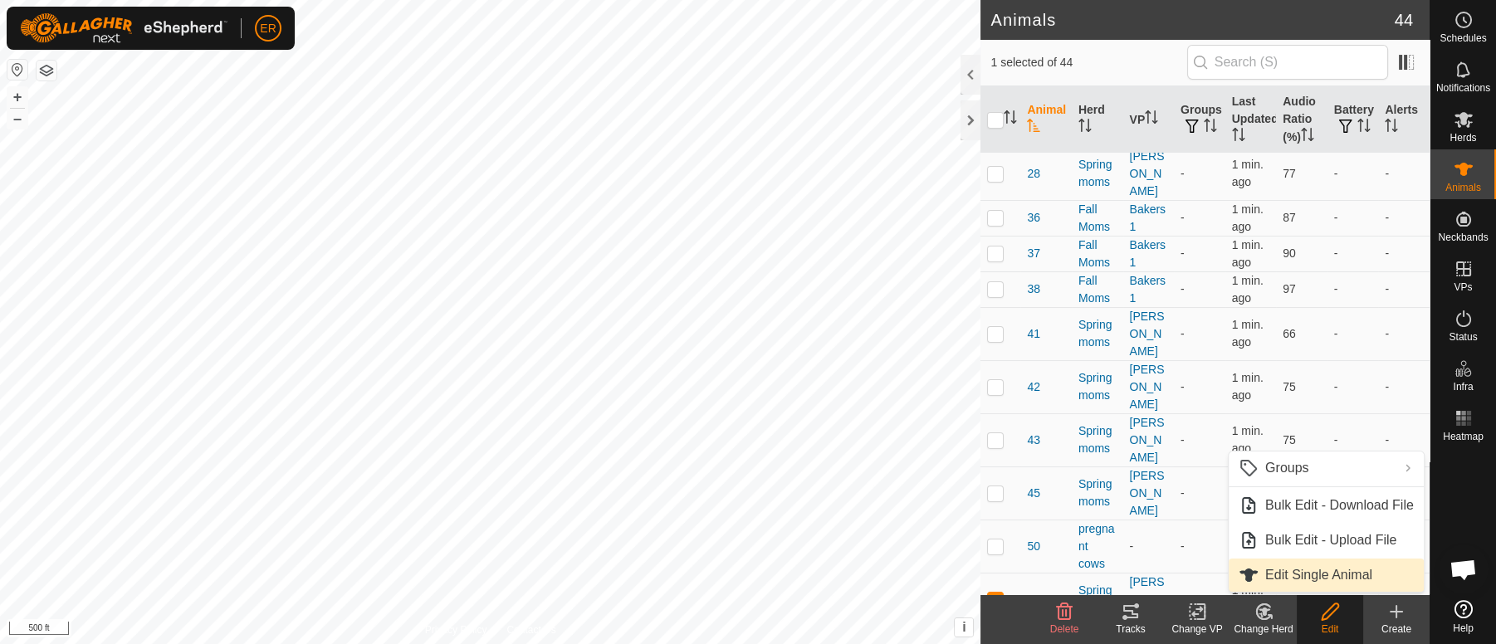
click at [1297, 570] on link "Edit Single Animal" at bounding box center [1326, 575] width 195 height 33
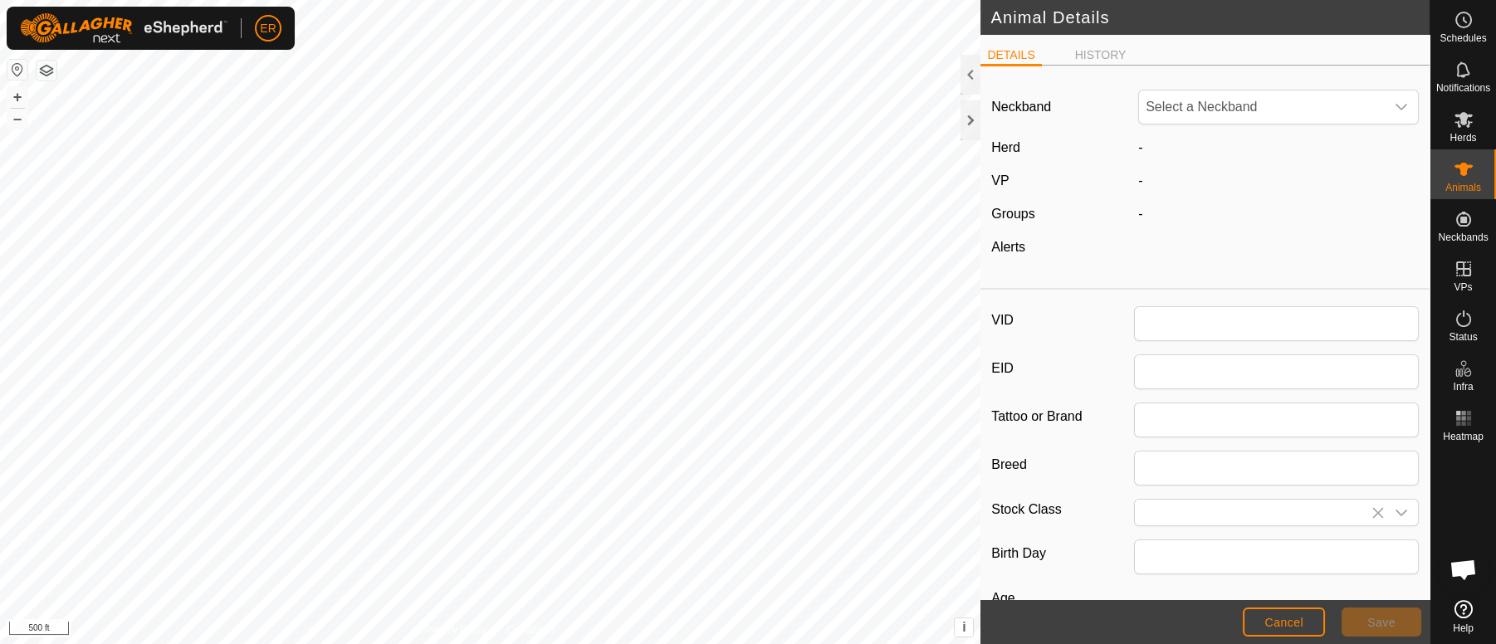
type input "6"
type input "0"
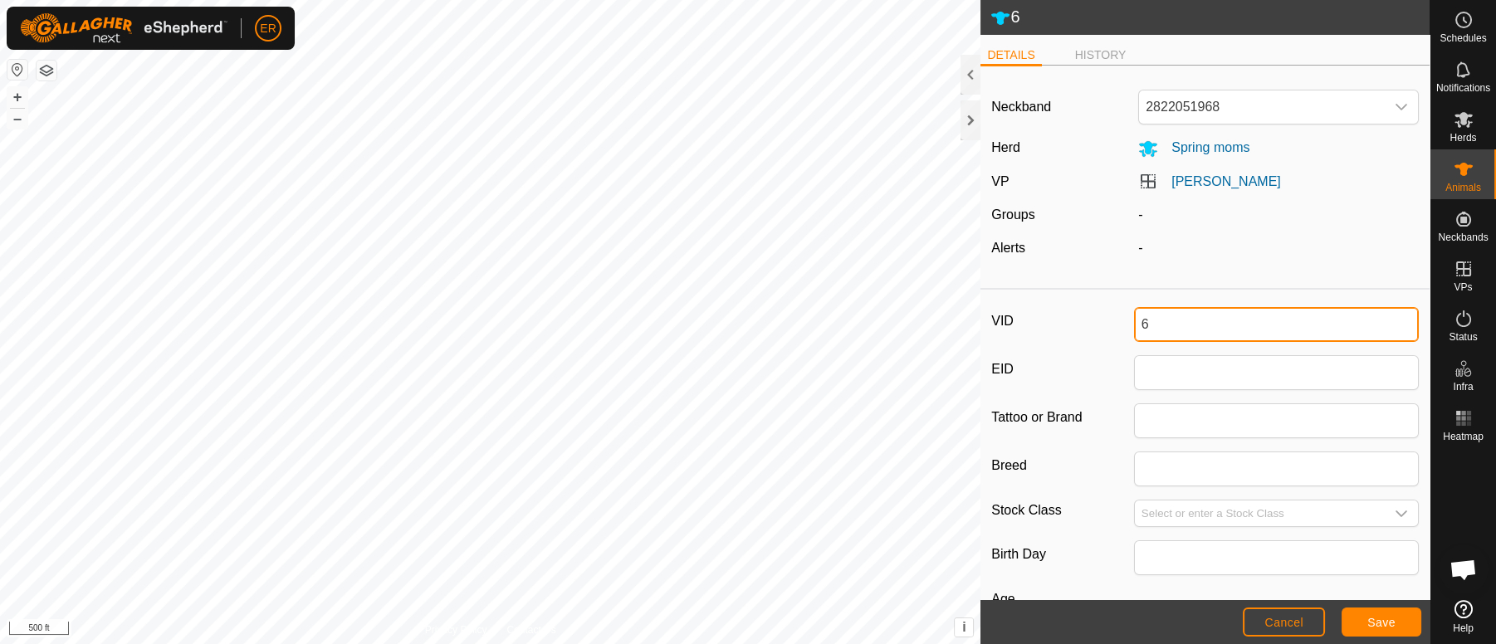
click at [1136, 327] on input "6" at bounding box center [1276, 324] width 285 height 35
click at [1370, 624] on span "Save" at bounding box center [1381, 622] width 28 height 13
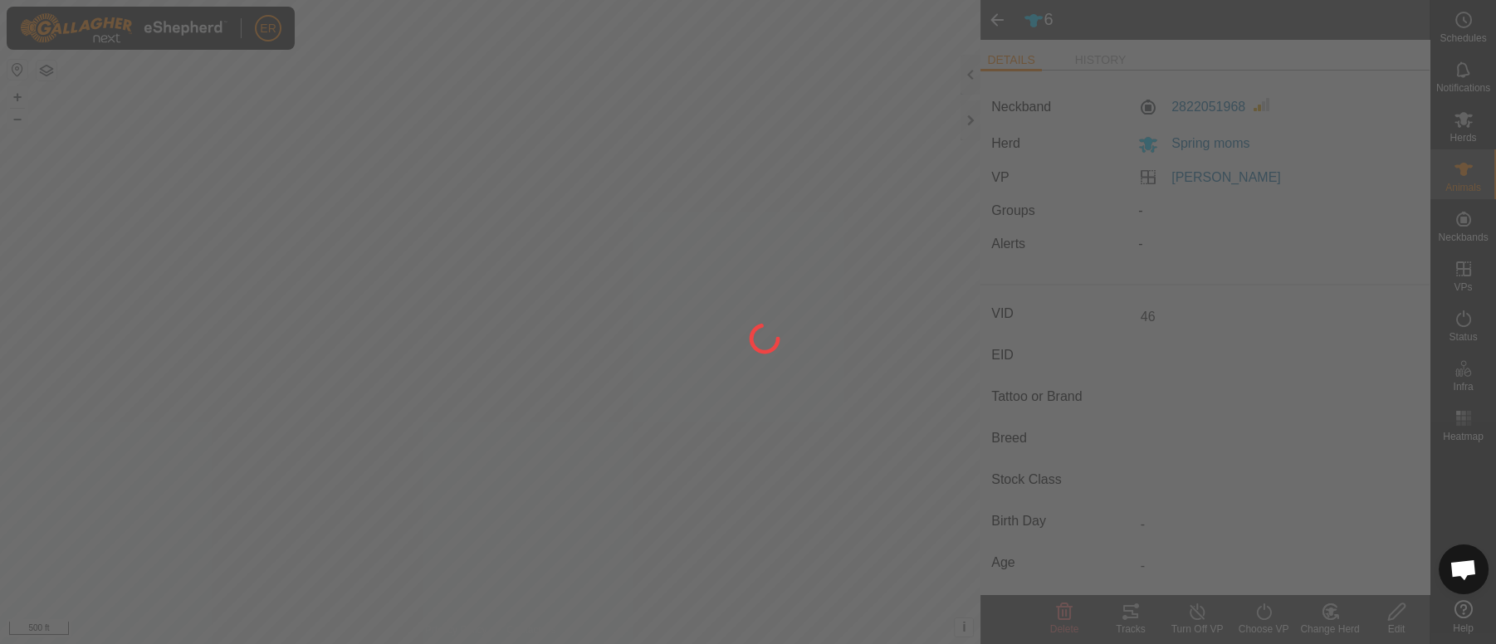
type input "6"
type input "-"
type input "0 kg"
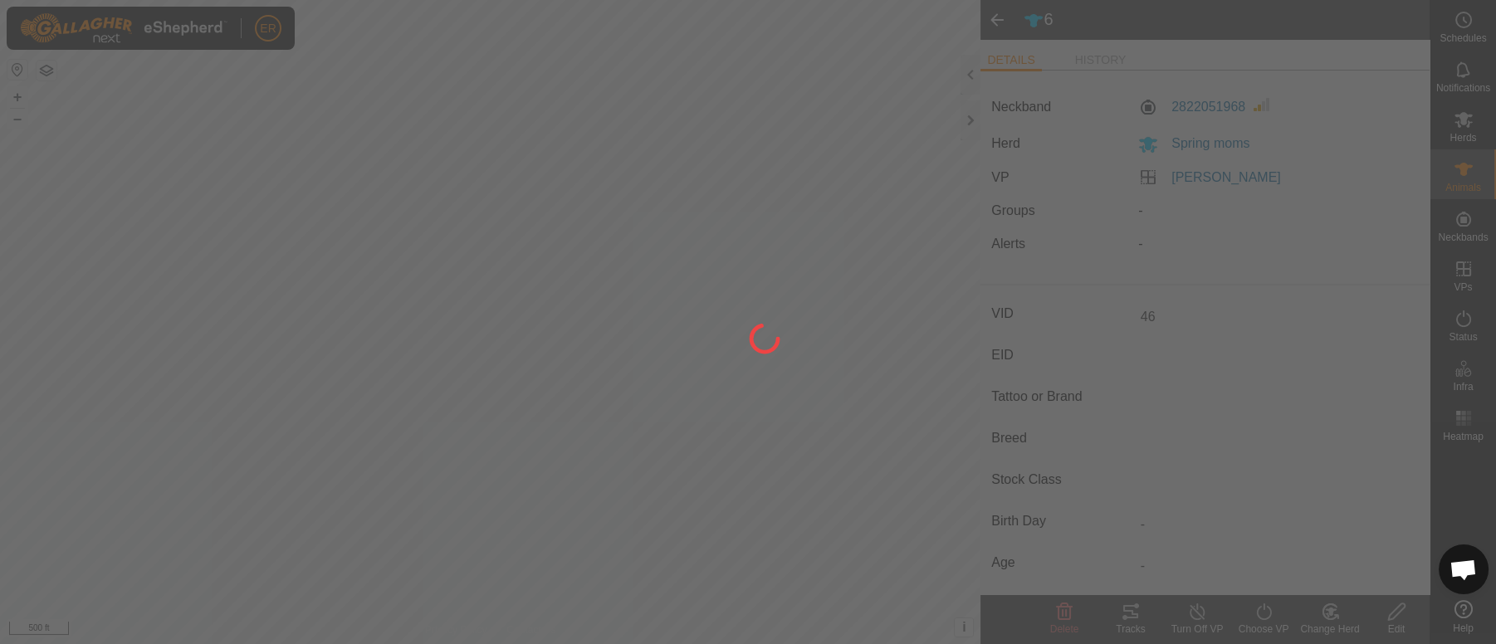
type input "-"
type input "46"
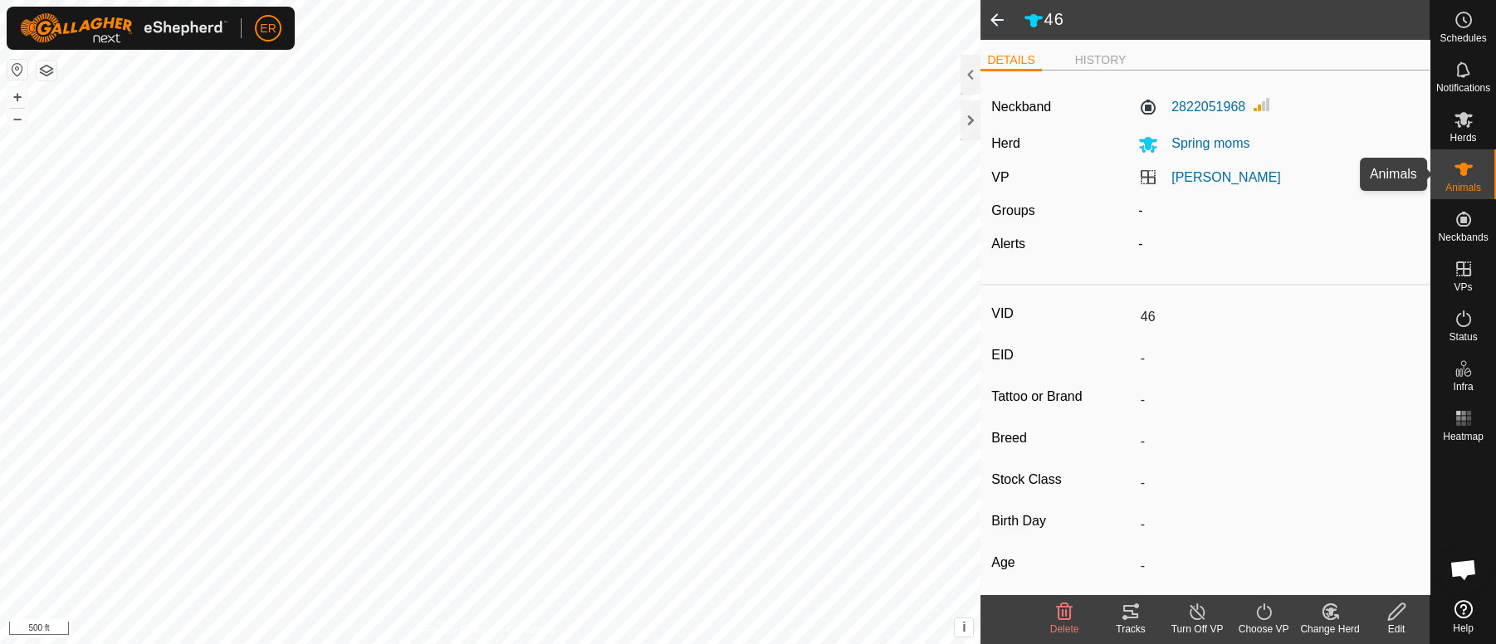
click at [1459, 174] on icon at bounding box center [1463, 169] width 18 height 13
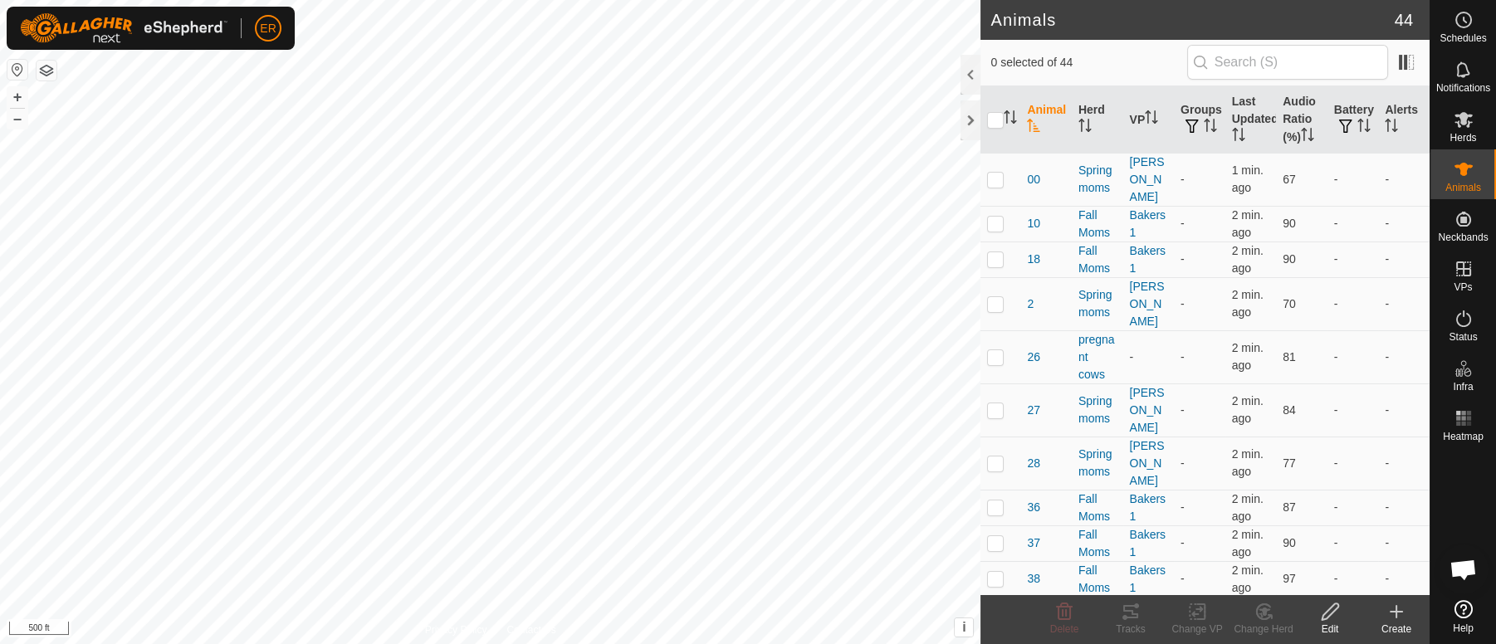
click at [1459, 174] on icon at bounding box center [1463, 169] width 18 height 13
